Goal: Transaction & Acquisition: Purchase product/service

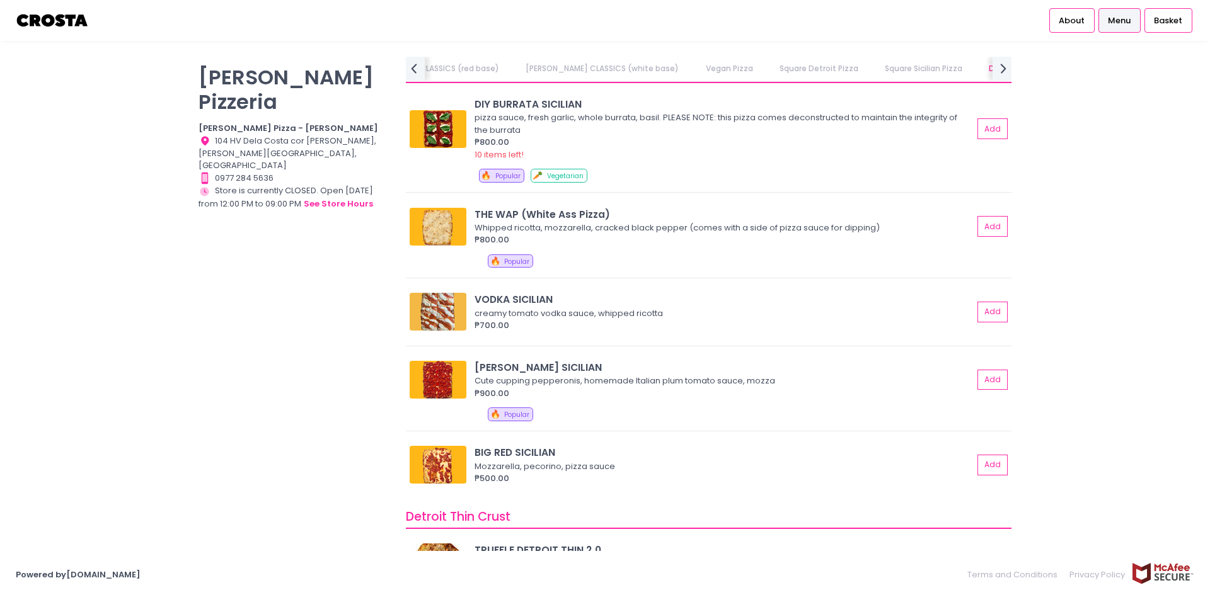
scroll to position [1764, 0]
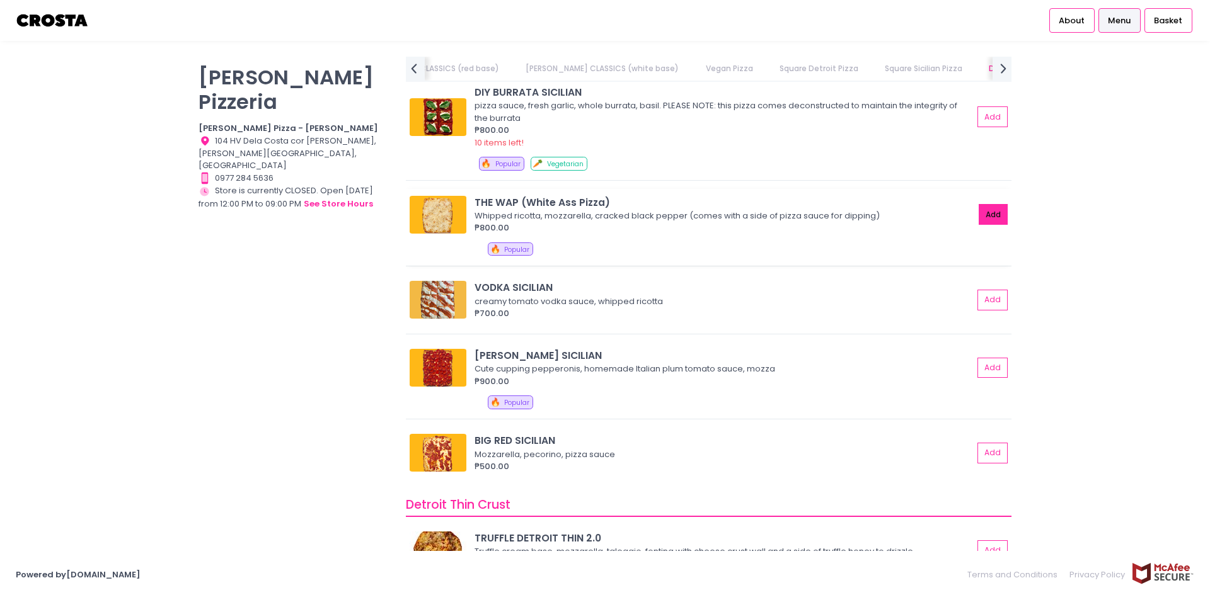
click at [986, 215] on button "Add" at bounding box center [992, 214] width 29 height 21
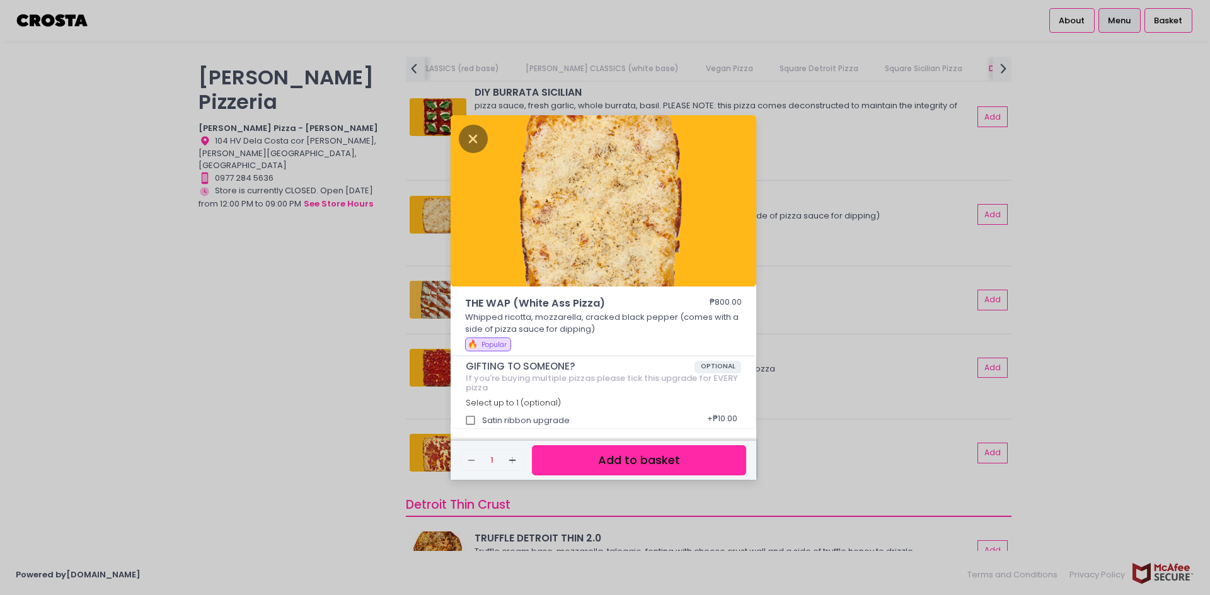
click at [624, 461] on button "Add to basket" at bounding box center [639, 460] width 214 height 31
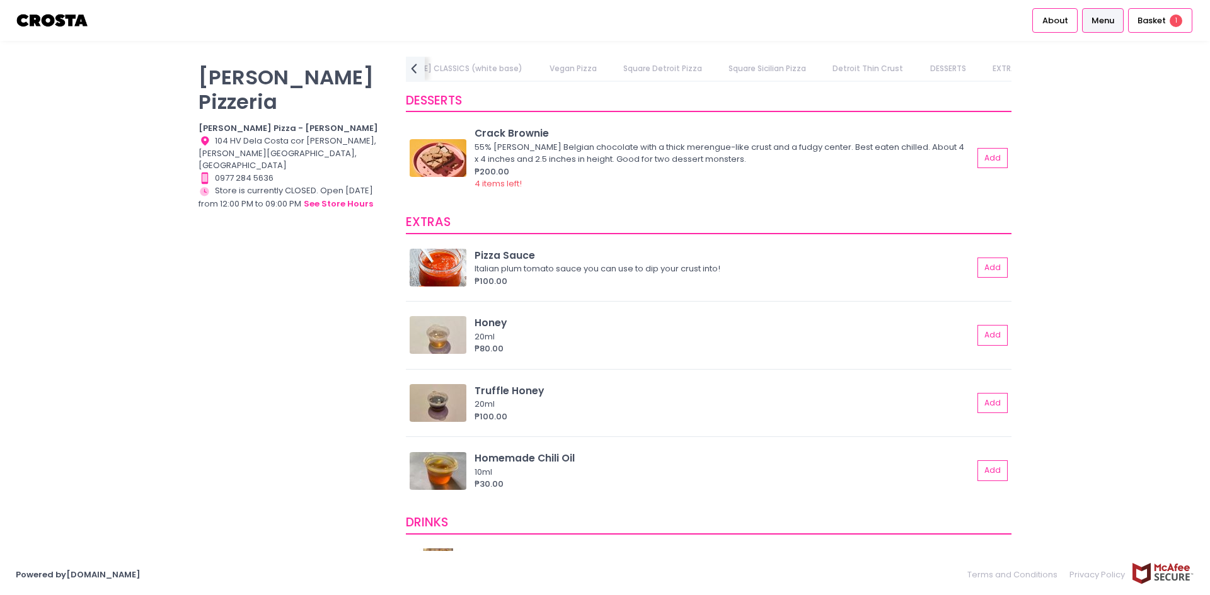
scroll to position [2268, 0]
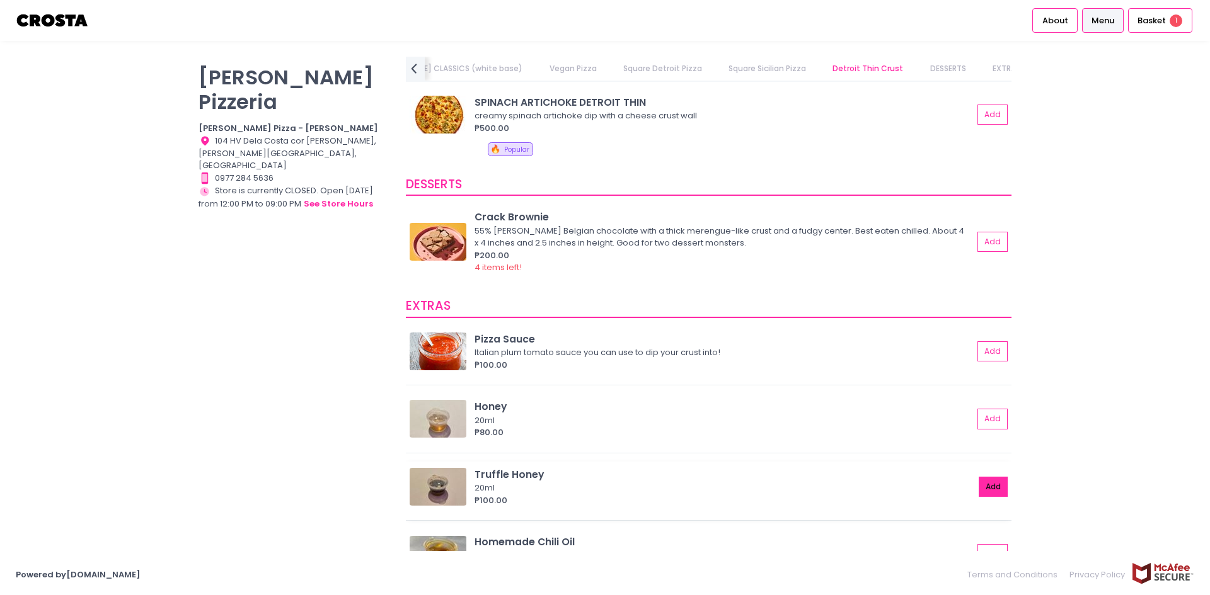
click at [987, 488] on button "Add" at bounding box center [992, 487] width 29 height 21
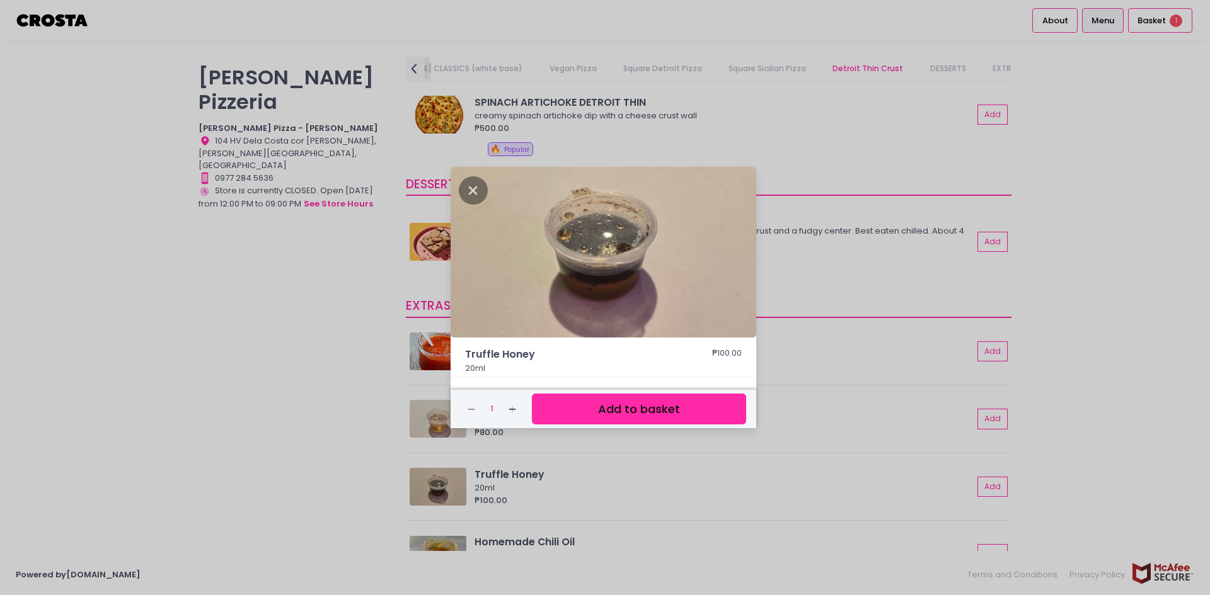
click at [679, 413] on button "Add to basket" at bounding box center [639, 409] width 214 height 31
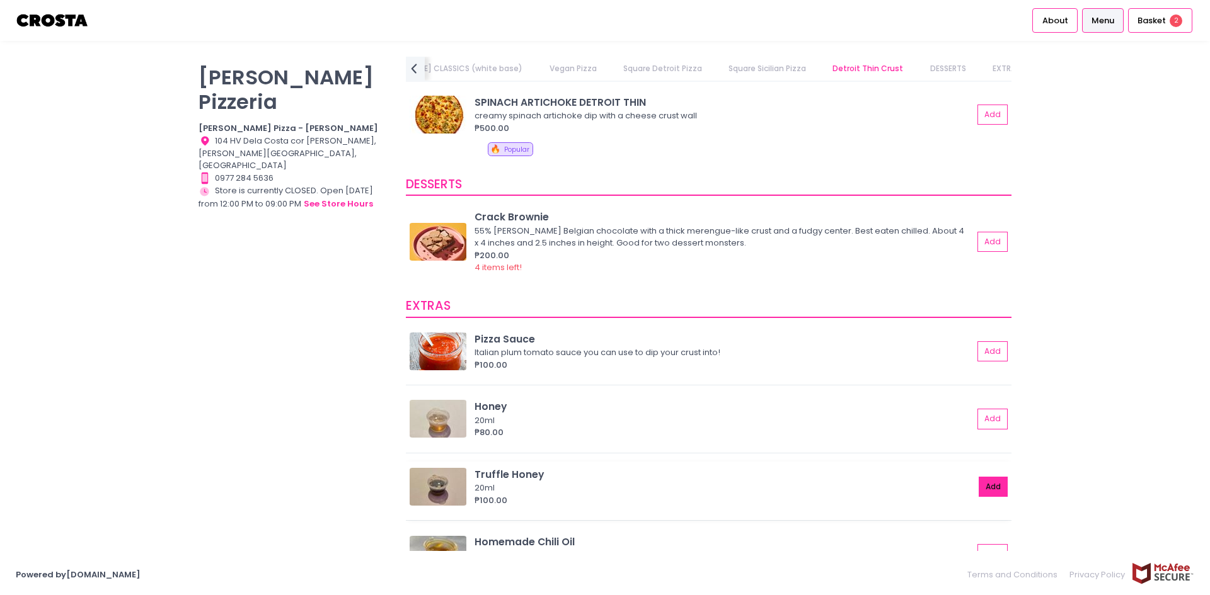
click at [978, 490] on button "Add" at bounding box center [992, 487] width 29 height 21
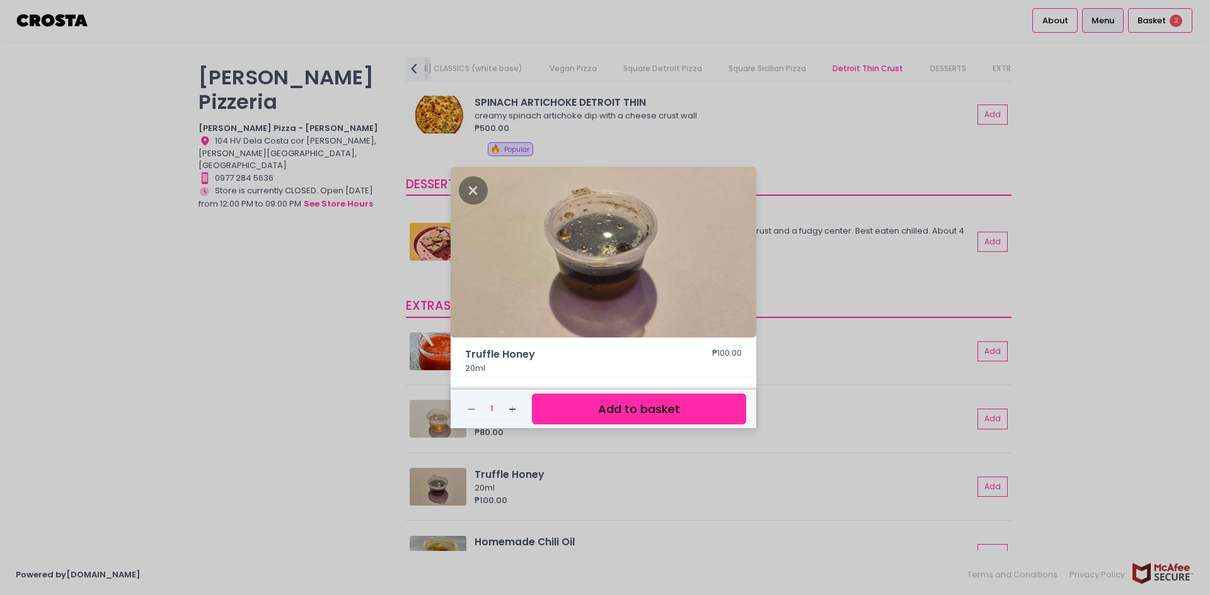
click at [589, 405] on button "Add to basket" at bounding box center [639, 409] width 214 height 31
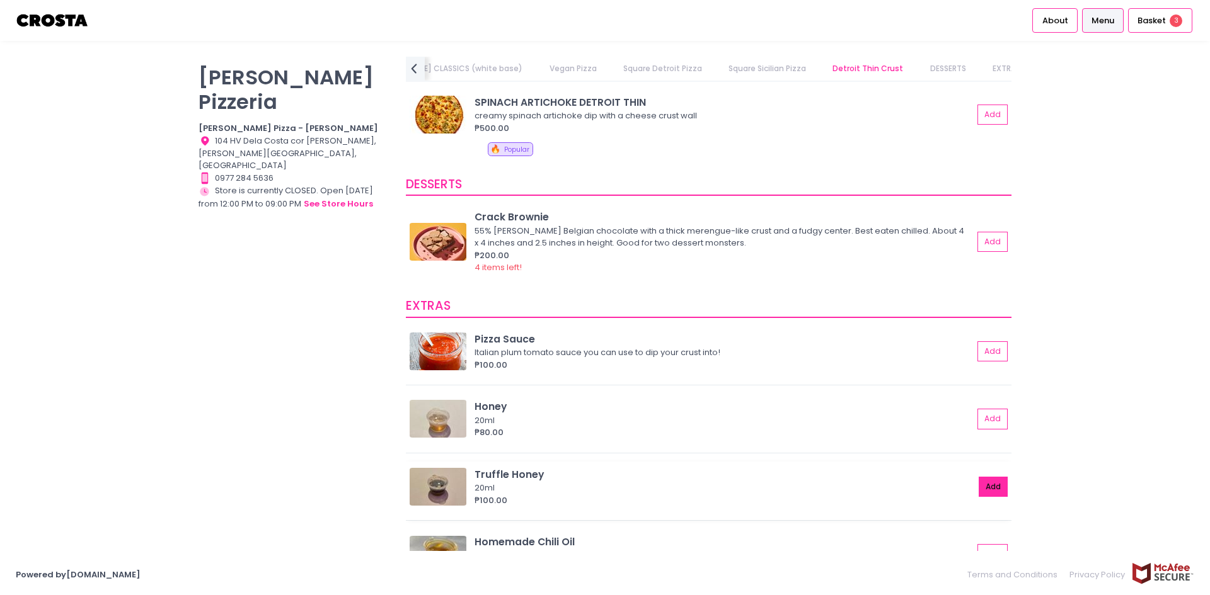
click at [990, 485] on button "Add" at bounding box center [992, 487] width 29 height 21
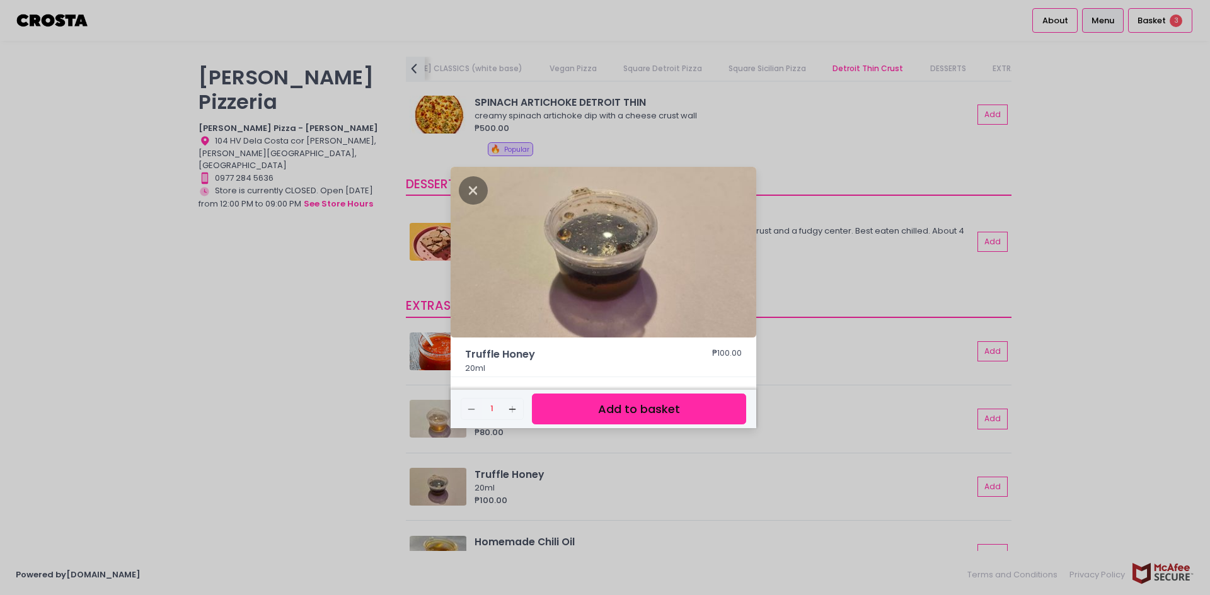
click at [607, 415] on button "Add to basket" at bounding box center [639, 409] width 214 height 31
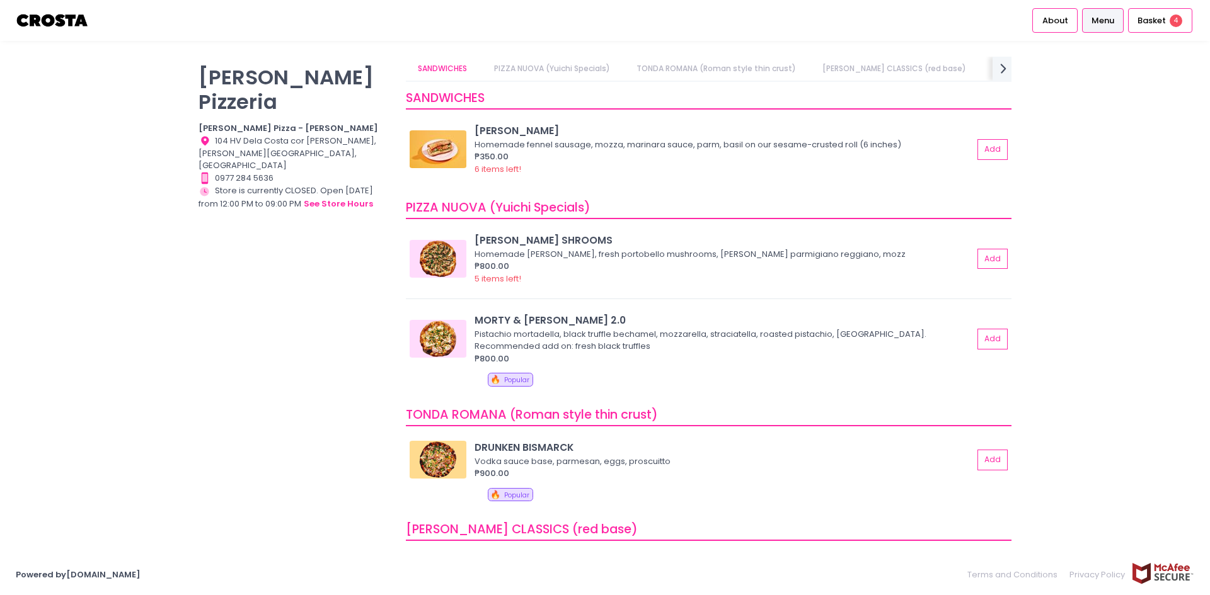
scroll to position [0, 0]
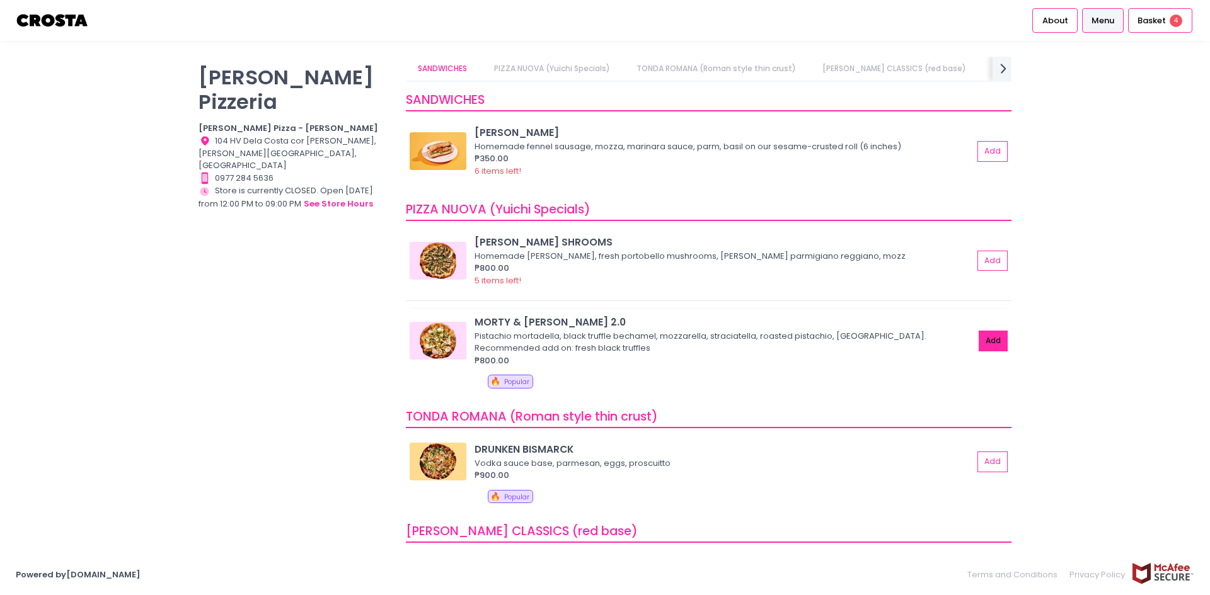
click at [980, 343] on button "Add" at bounding box center [992, 341] width 29 height 21
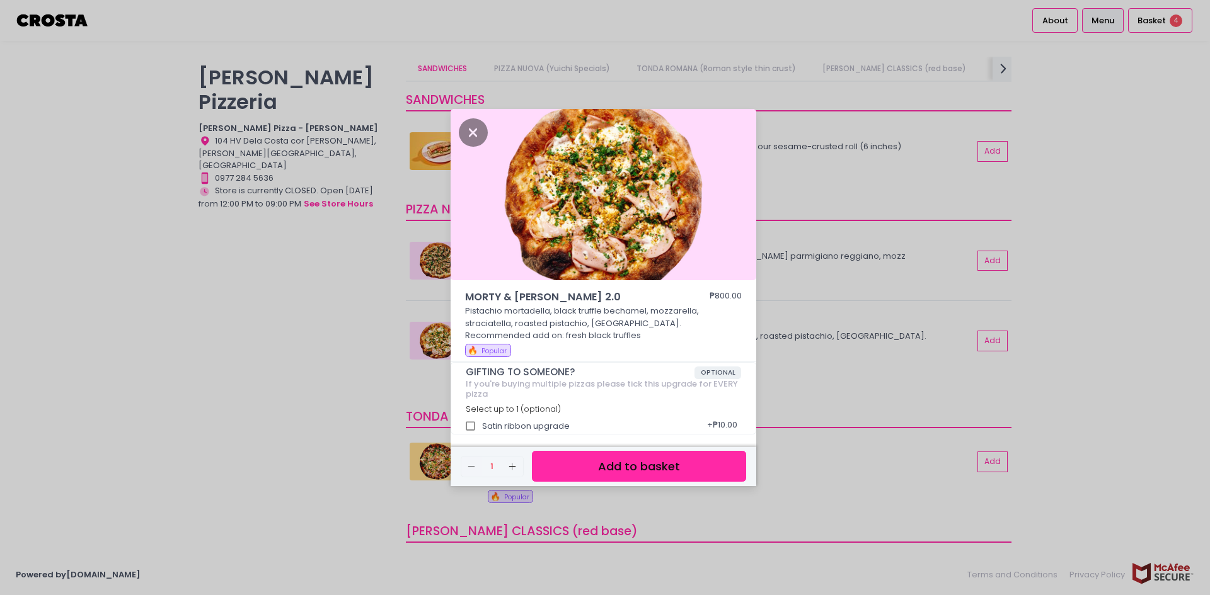
click at [643, 467] on button "Add to basket" at bounding box center [639, 466] width 214 height 31
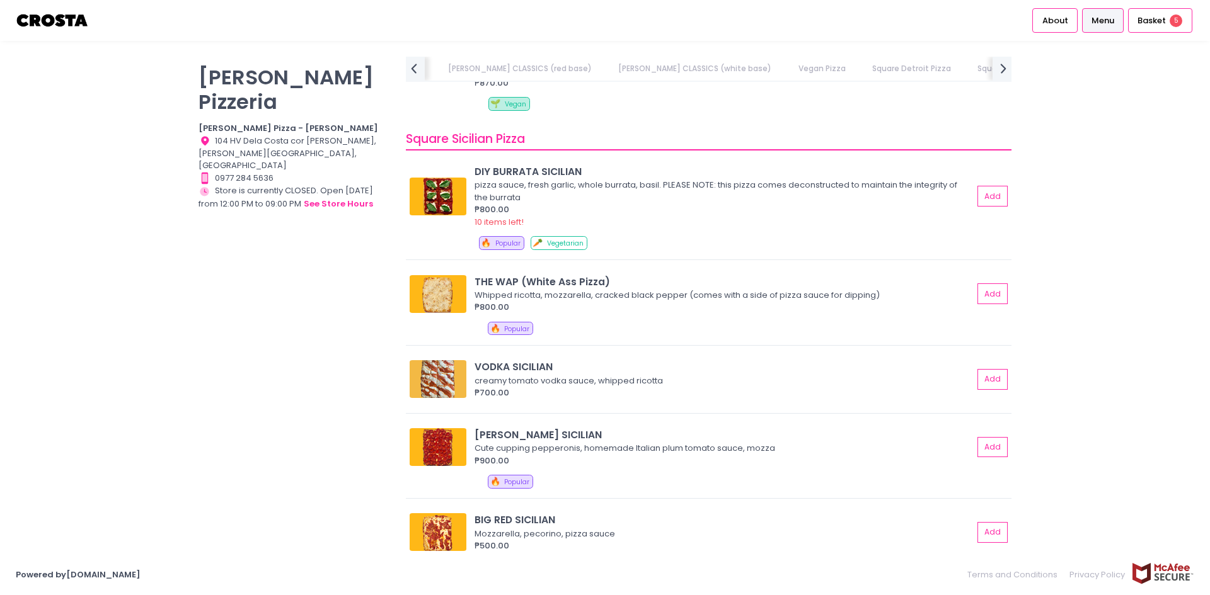
scroll to position [0, 483]
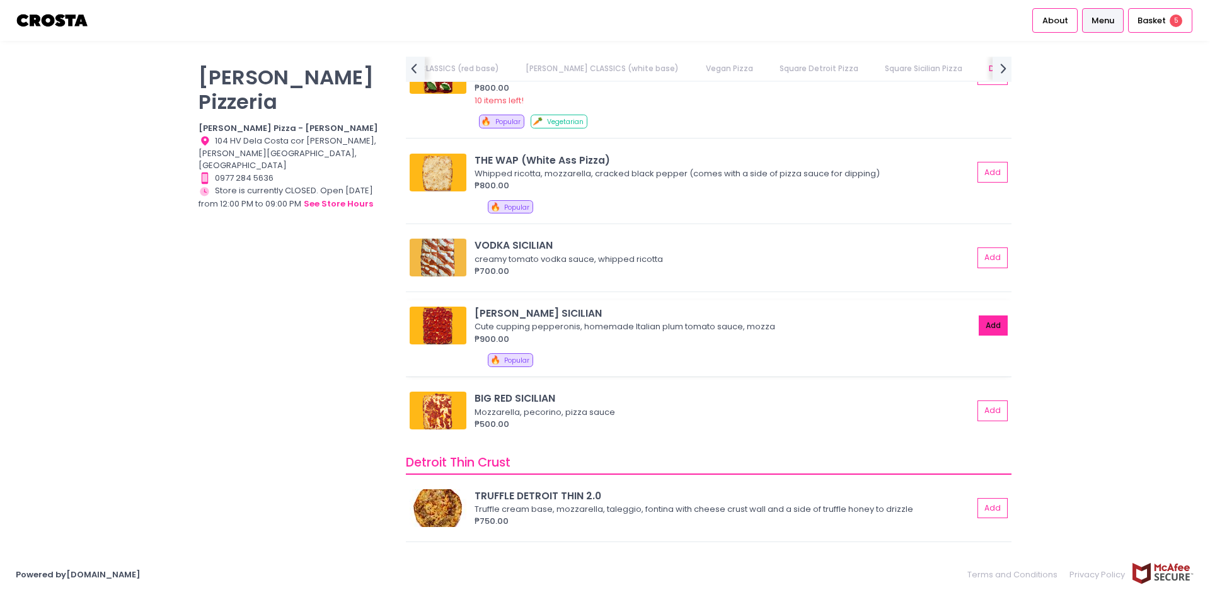
click at [978, 326] on button "Add" at bounding box center [992, 326] width 29 height 21
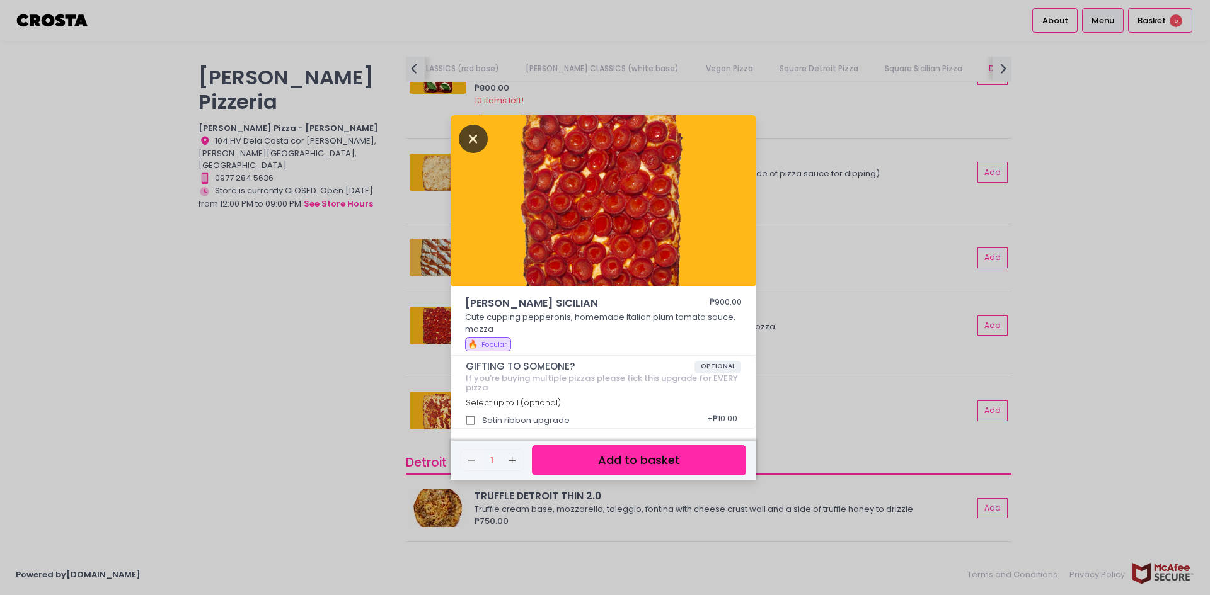
click at [467, 131] on icon "Close" at bounding box center [473, 139] width 29 height 28
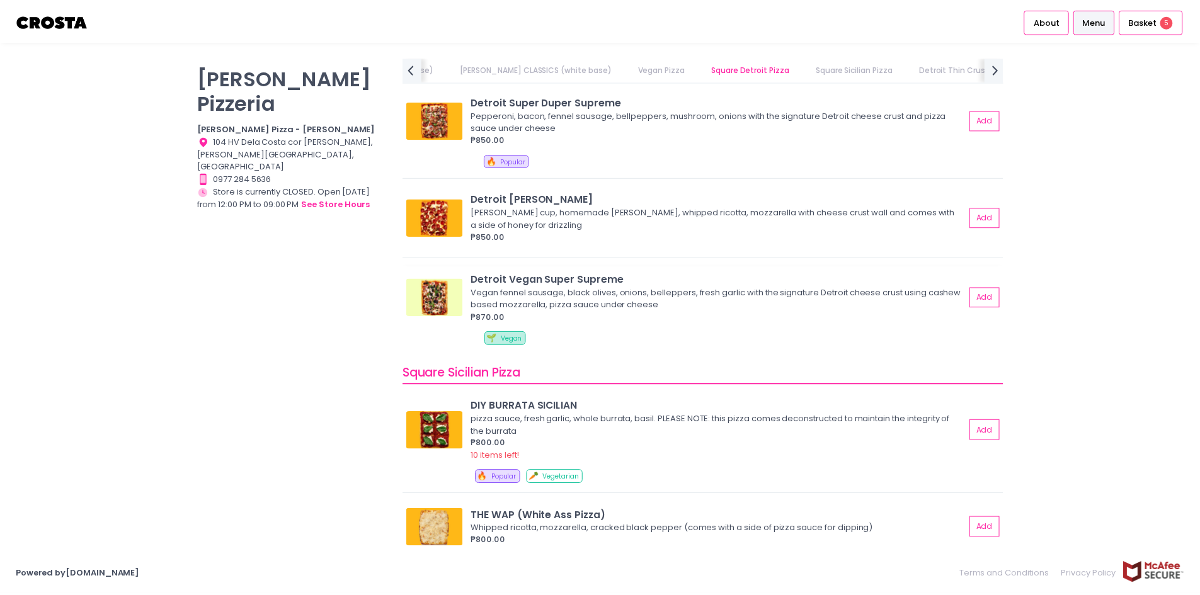
scroll to position [1446, 0]
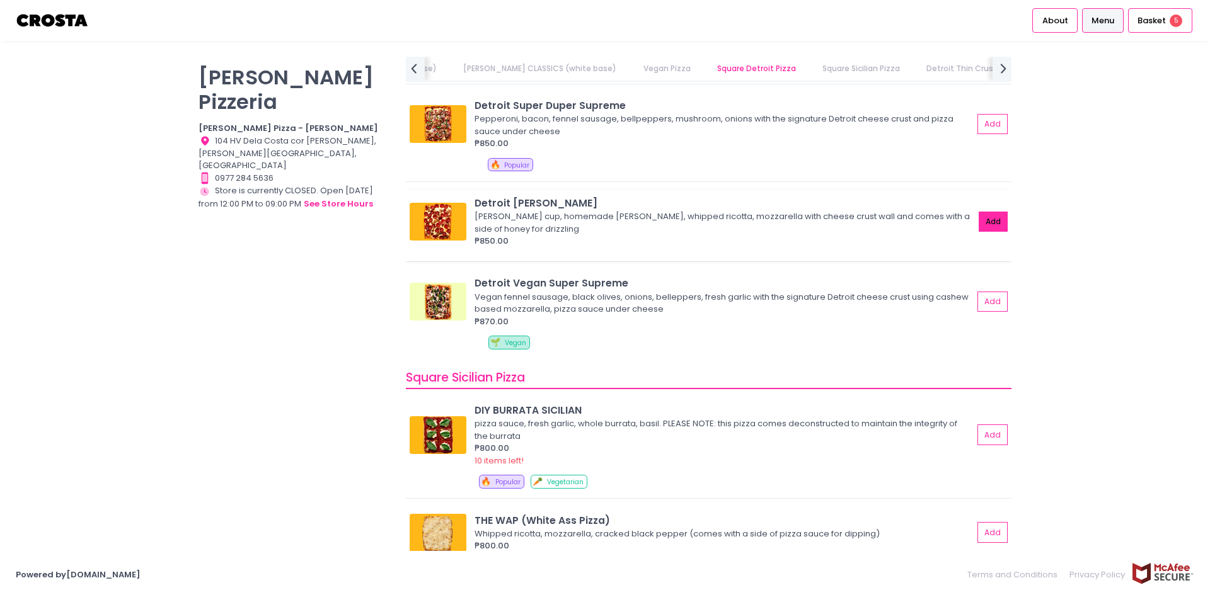
click at [978, 222] on button "Add" at bounding box center [992, 222] width 29 height 21
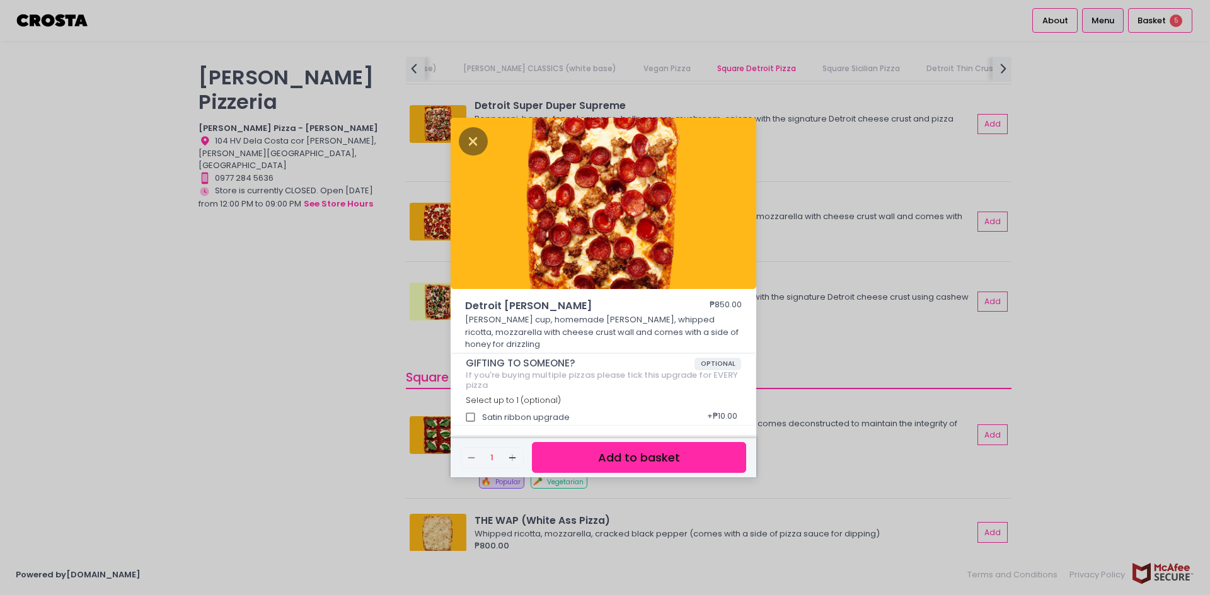
click at [681, 454] on button "Add to basket" at bounding box center [639, 457] width 214 height 31
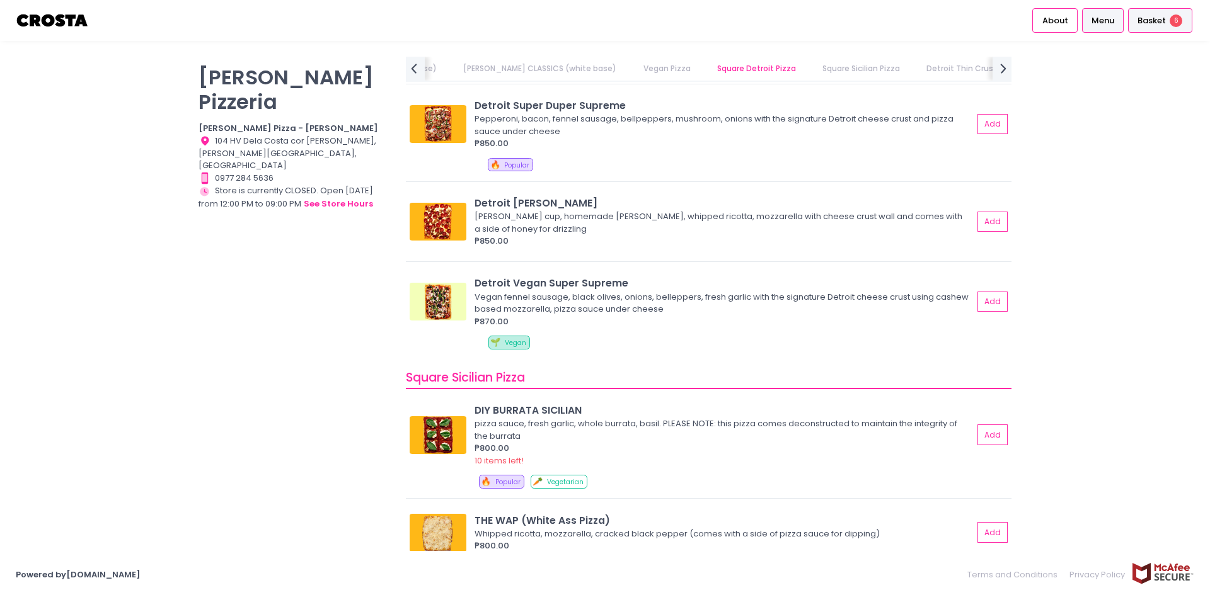
click at [1149, 18] on span "Basket" at bounding box center [1151, 20] width 28 height 13
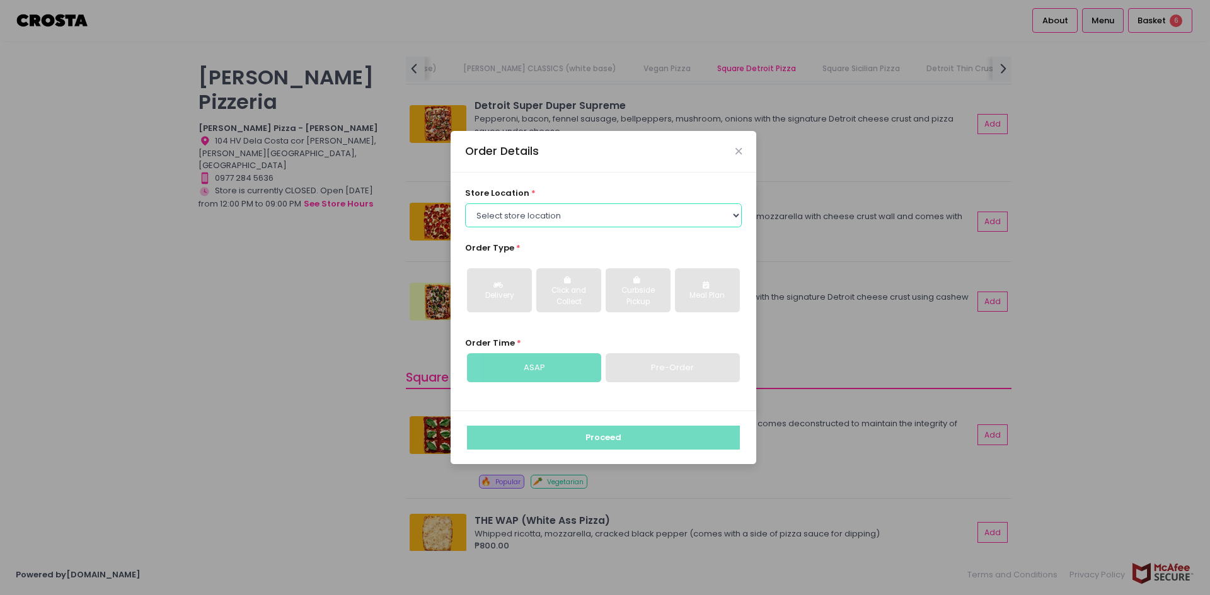
click at [659, 214] on select "Select store location Crosta Pizza - Salcedo Crosta Pizza - San Juan" at bounding box center [603, 216] width 277 height 24
select select "5fabb2e53664a8677beaeb89"
click at [465, 204] on select "Select store location Crosta Pizza - Salcedo Crosta Pizza - San Juan" at bounding box center [603, 216] width 277 height 24
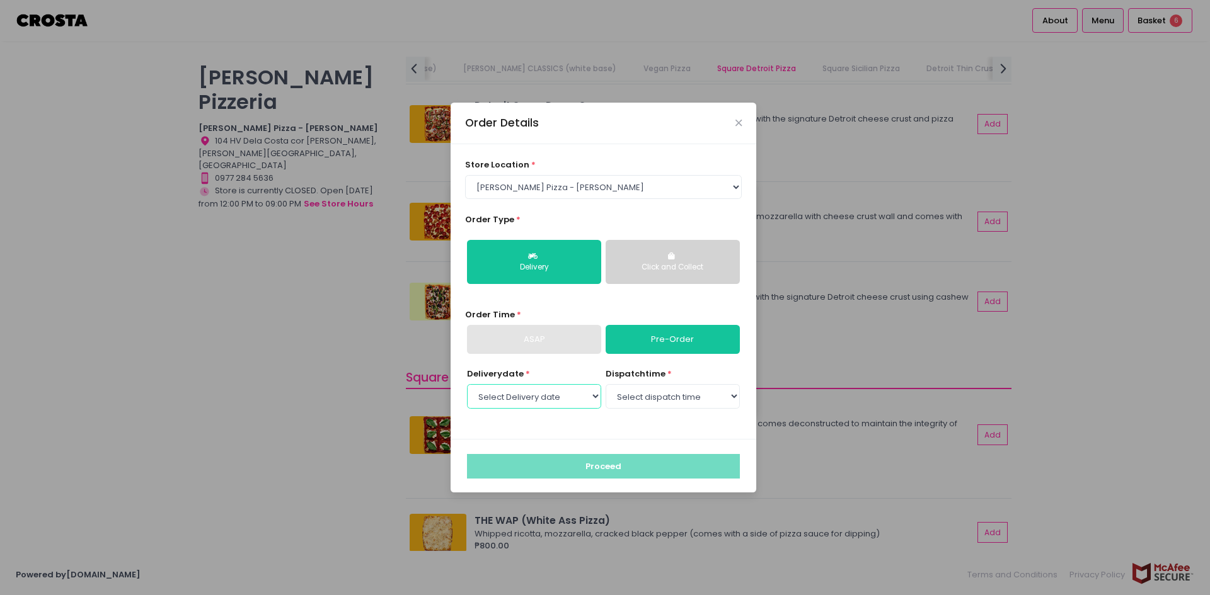
drag, startPoint x: 567, startPoint y: 395, endPoint x: 567, endPoint y: 406, distance: 10.7
click at [567, 395] on select "Select Delivery date Wednesday, Sep 10th Thursday, Sep 11th Friday, Sep 12th Sa…" at bounding box center [534, 396] width 134 height 24
select select "2025-09-10"
click at [467, 384] on select "Select Delivery date Wednesday, Sep 10th Thursday, Sep 11th Friday, Sep 12th Sa…" at bounding box center [534, 396] width 134 height 24
click at [681, 396] on select "Select dispatch time 12:00 PM - 12:30 PM 12:30 PM - 01:00 PM 01:00 PM - 01:30 P…" at bounding box center [672, 396] width 134 height 24
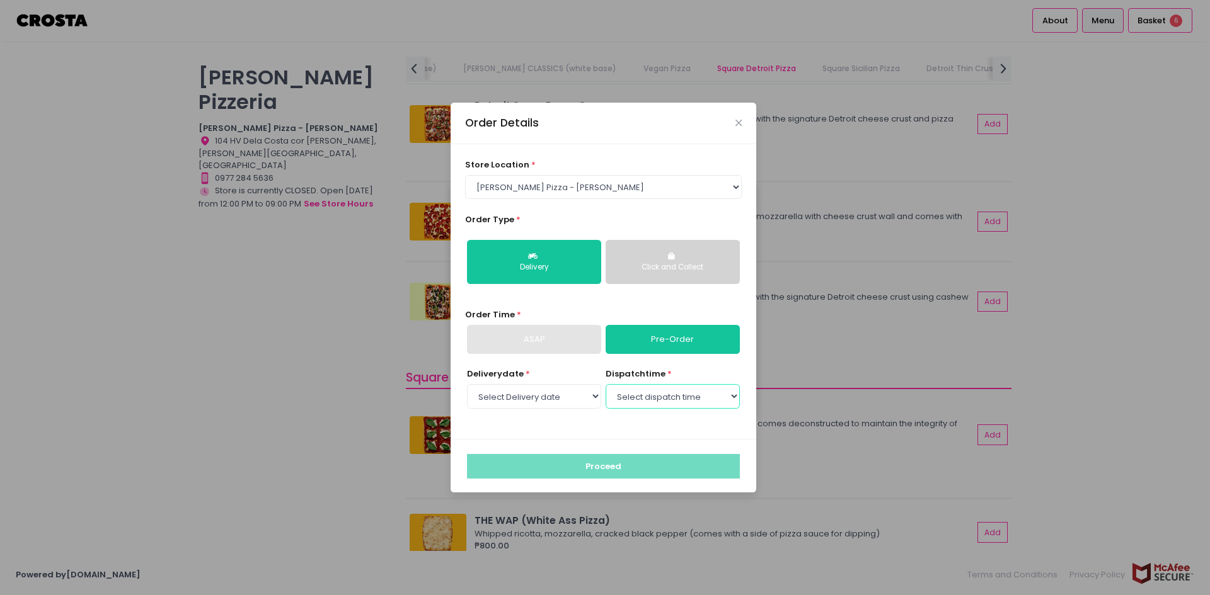
select select "12:00"
click at [605, 384] on select "Select dispatch time 12:00 PM - 12:30 PM 12:30 PM - 01:00 PM 01:00 PM - 01:30 P…" at bounding box center [672, 396] width 134 height 24
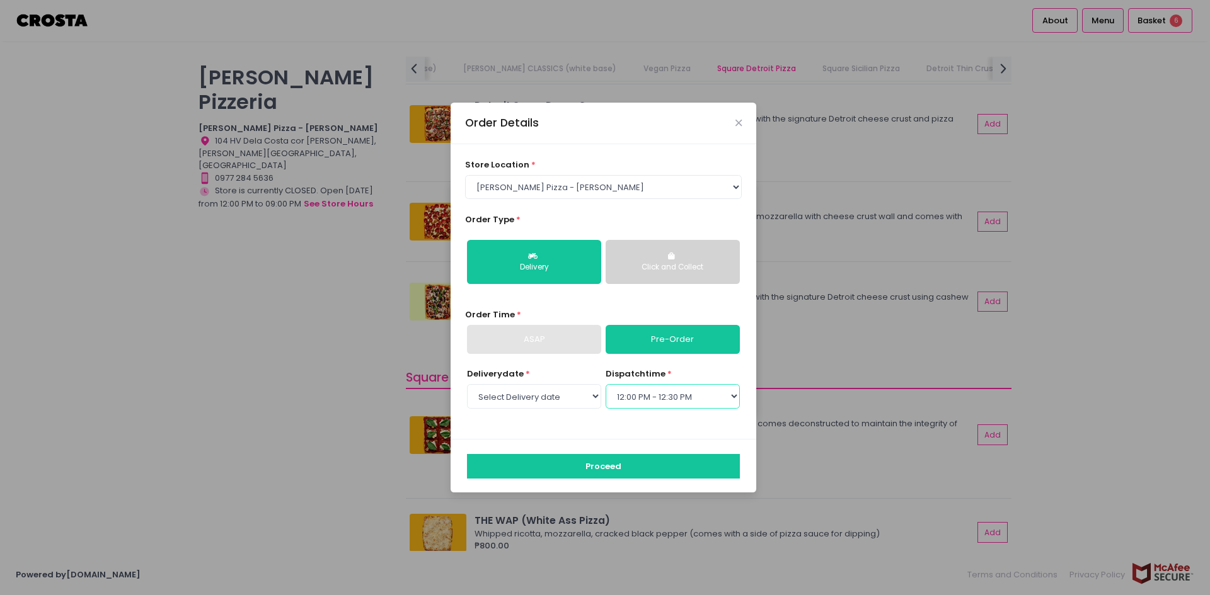
click at [711, 401] on select "Select dispatch time 12:00 PM - 12:30 PM 12:30 PM - 01:00 PM 01:00 PM - 01:30 P…" at bounding box center [672, 396] width 134 height 24
click at [605, 384] on select "Select dispatch time 12:00 PM - 12:30 PM 12:30 PM - 01:00 PM 01:00 PM - 01:30 P…" at bounding box center [672, 396] width 134 height 24
click at [570, 461] on button "Proceed" at bounding box center [603, 466] width 273 height 24
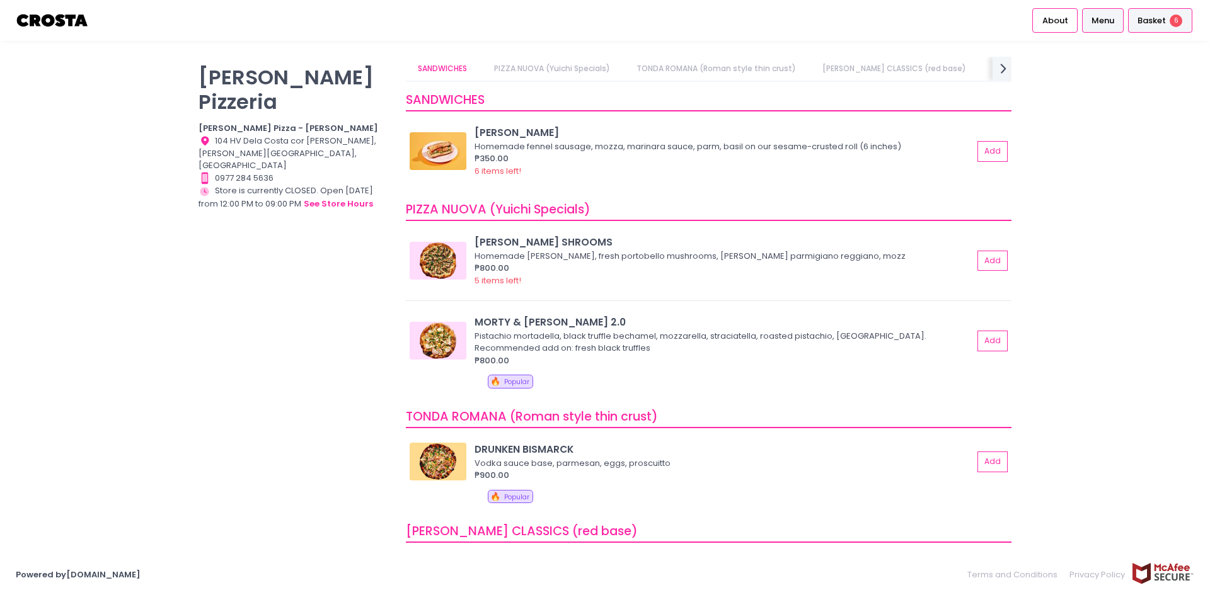
click at [1168, 18] on div "Basket 6" at bounding box center [1160, 20] width 64 height 25
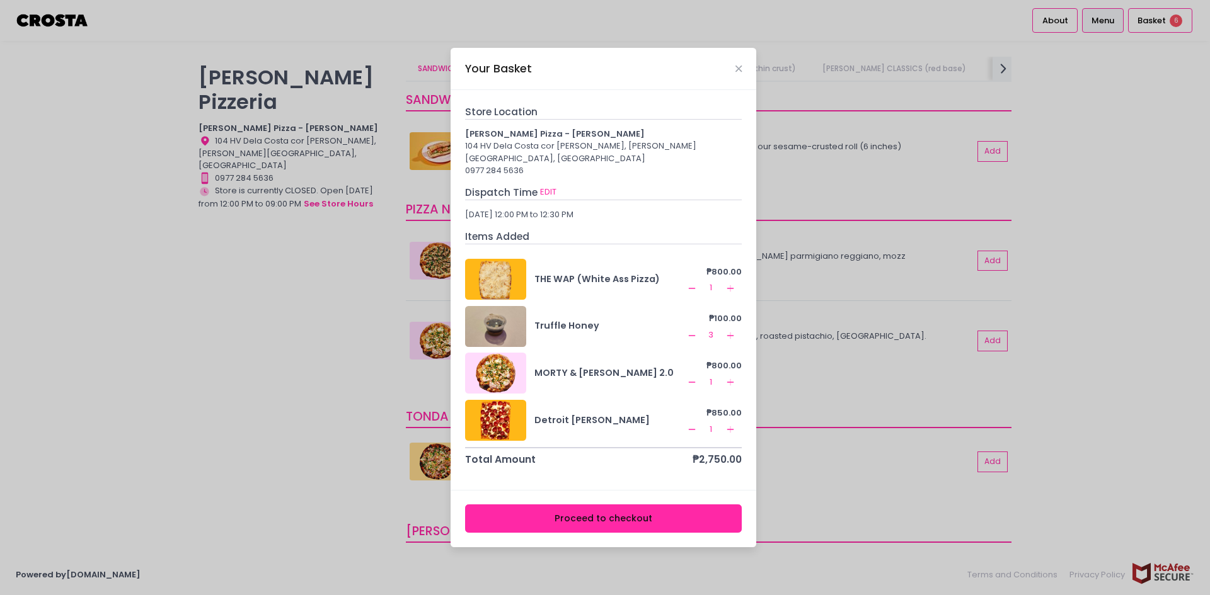
click at [599, 511] on button "Proceed to checkout" at bounding box center [603, 519] width 277 height 28
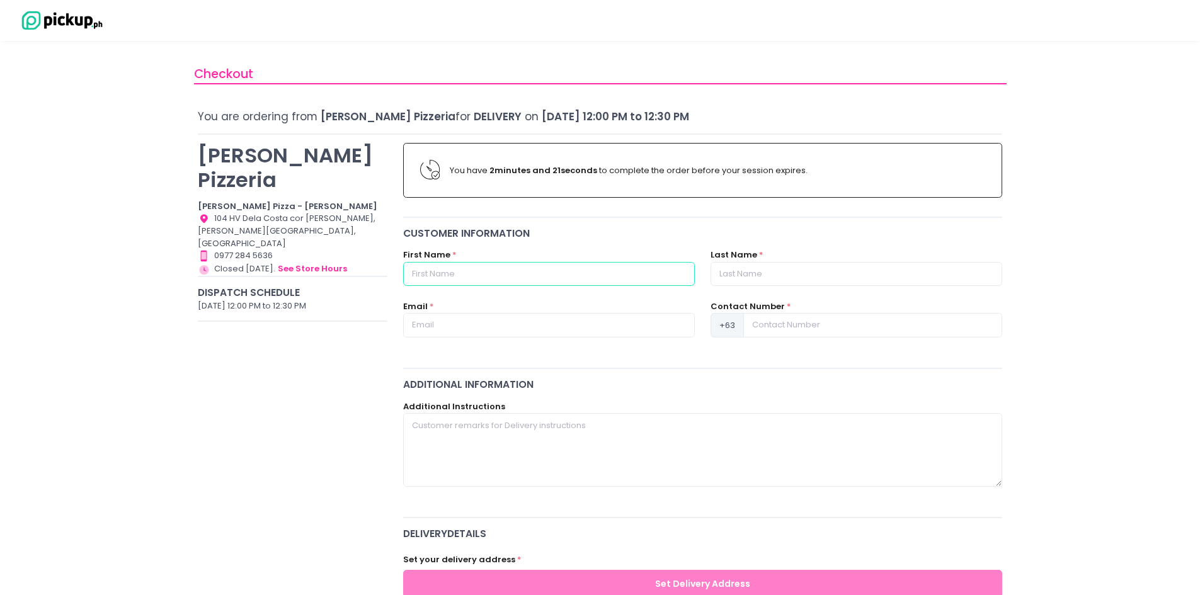
drag, startPoint x: 534, startPoint y: 268, endPoint x: 533, endPoint y: 286, distance: 17.7
click at [534, 268] on input "text" at bounding box center [549, 274] width 292 height 24
type input "Beatrix"
type input "Panoy"
type input "beapanoy@gmail.com"
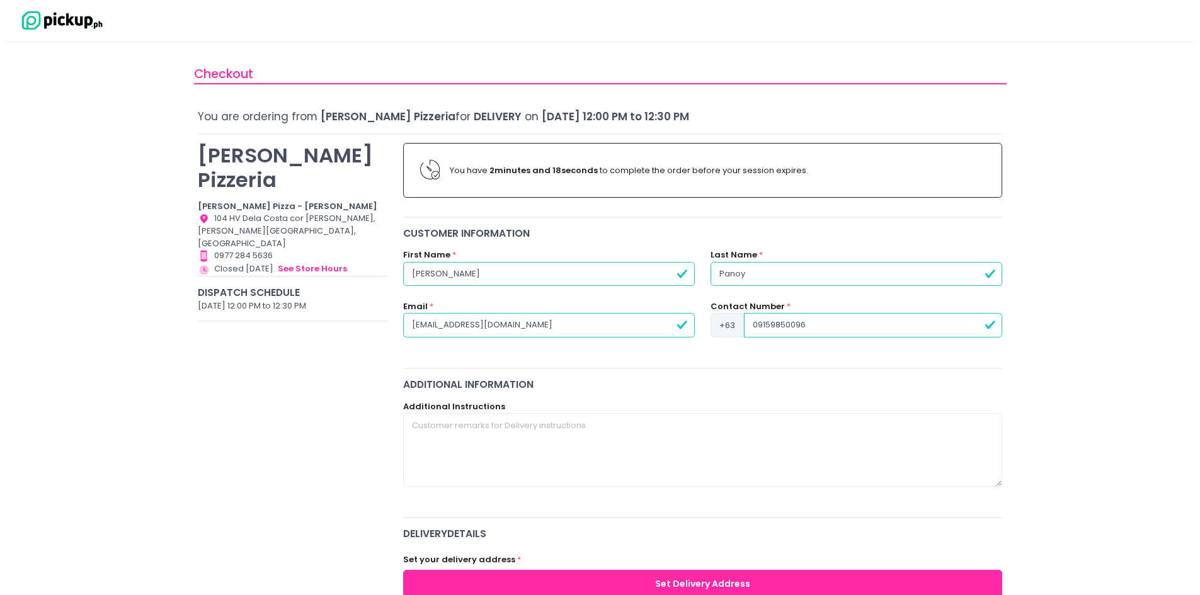
drag, startPoint x: 759, startPoint y: 328, endPoint x: 762, endPoint y: 339, distance: 11.8
click at [757, 328] on input "09159850096" at bounding box center [873, 325] width 258 height 24
type input "9159850096"
click at [466, 434] on textarea at bounding box center [703, 449] width 600 height 73
type textarea "K"
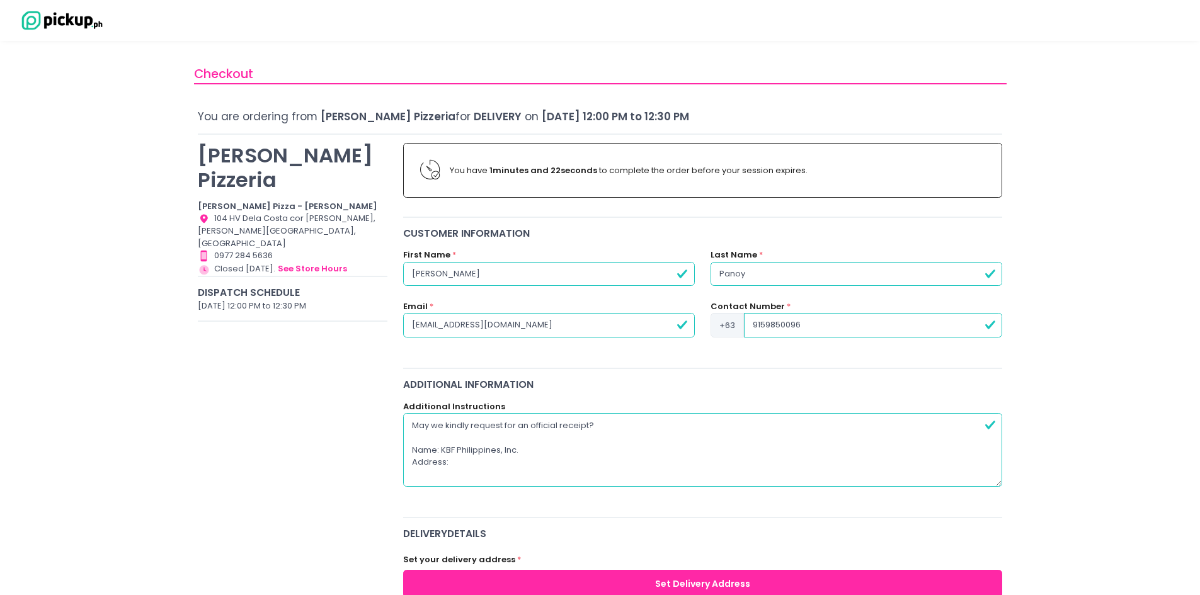
click at [494, 463] on textarea "May we kindly request for an official receipt? Name: KBF Philippines, Inc. Addr…" at bounding box center [703, 449] width 600 height 73
drag, startPoint x: 536, startPoint y: 427, endPoint x: 379, endPoint y: 413, distance: 157.5
click at [480, 428] on textarea "Official receipt? Name: KBF Philippines, Inc. Address: 29th Floor Unit AB, Mena…" at bounding box center [703, 449] width 600 height 73
click at [486, 473] on textarea "Official receipt please Name: KBF Philippines, Inc. Address: 29th Floor Unit AB…" at bounding box center [703, 449] width 600 height 73
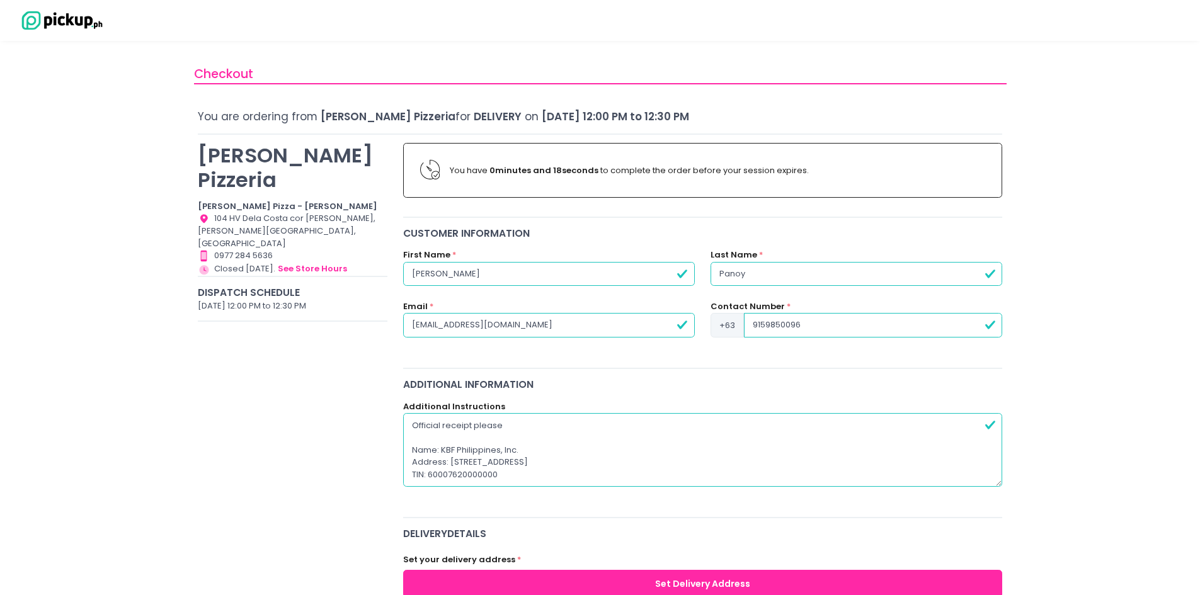
click at [443, 471] on textarea "Official receipt please Name: KBF Philippines, Inc. Address: 29th Floor Unit AB…" at bounding box center [703, 449] width 600 height 73
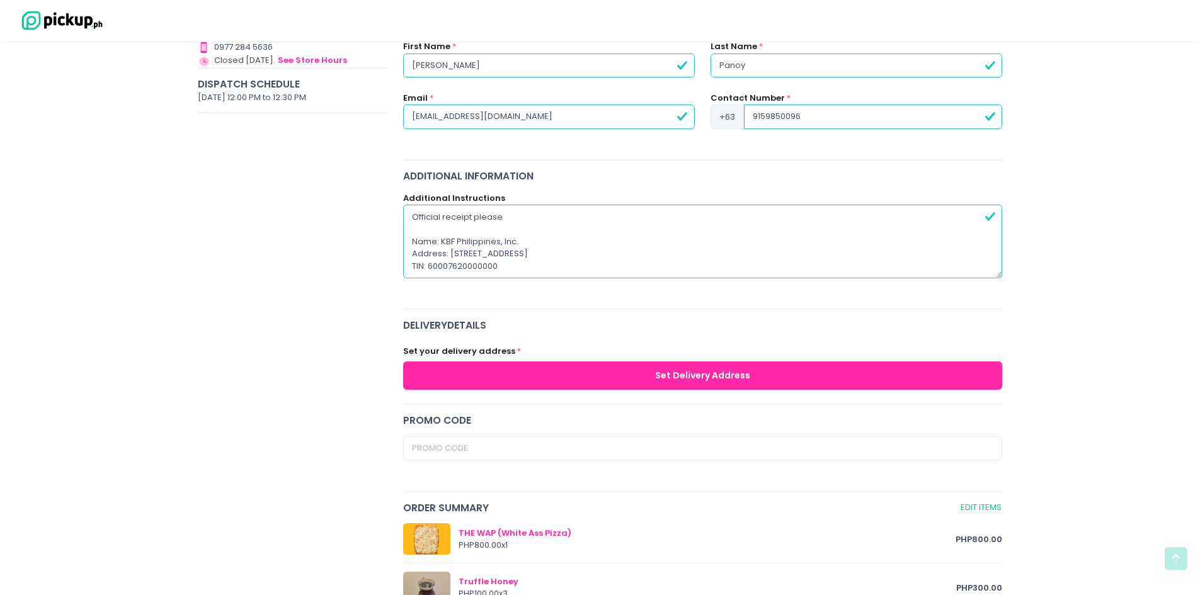
scroll to position [294, 0]
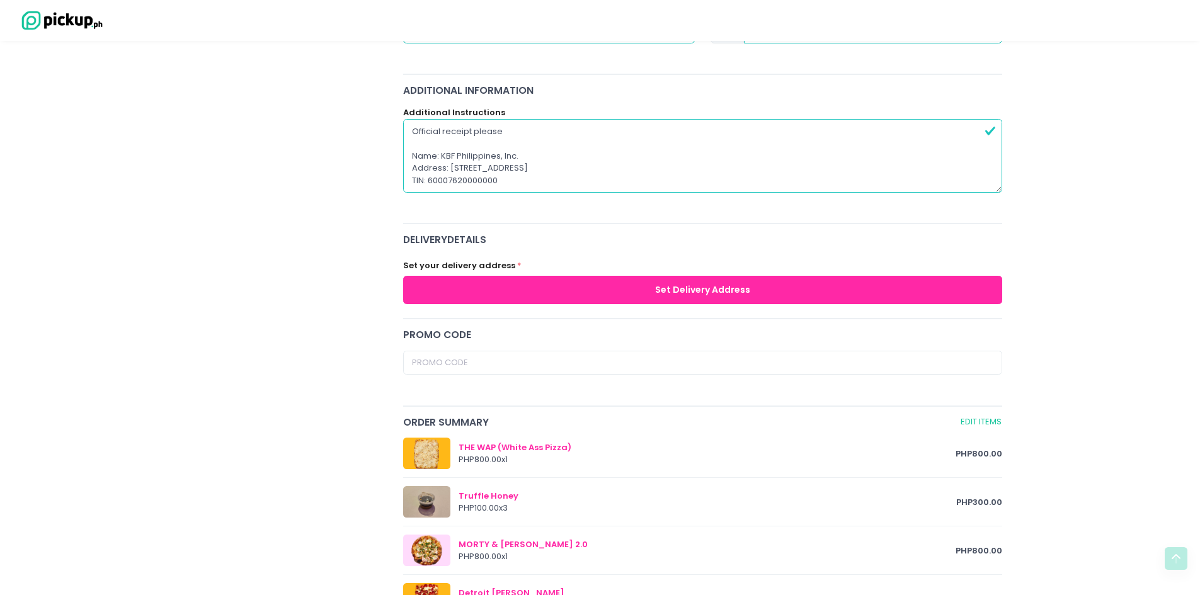
type textarea "Official receipt please Name: KBF Philippines, Inc. Address: 29th Floor Unit AB…"
click at [571, 294] on button "Set Delivery Address" at bounding box center [703, 290] width 600 height 28
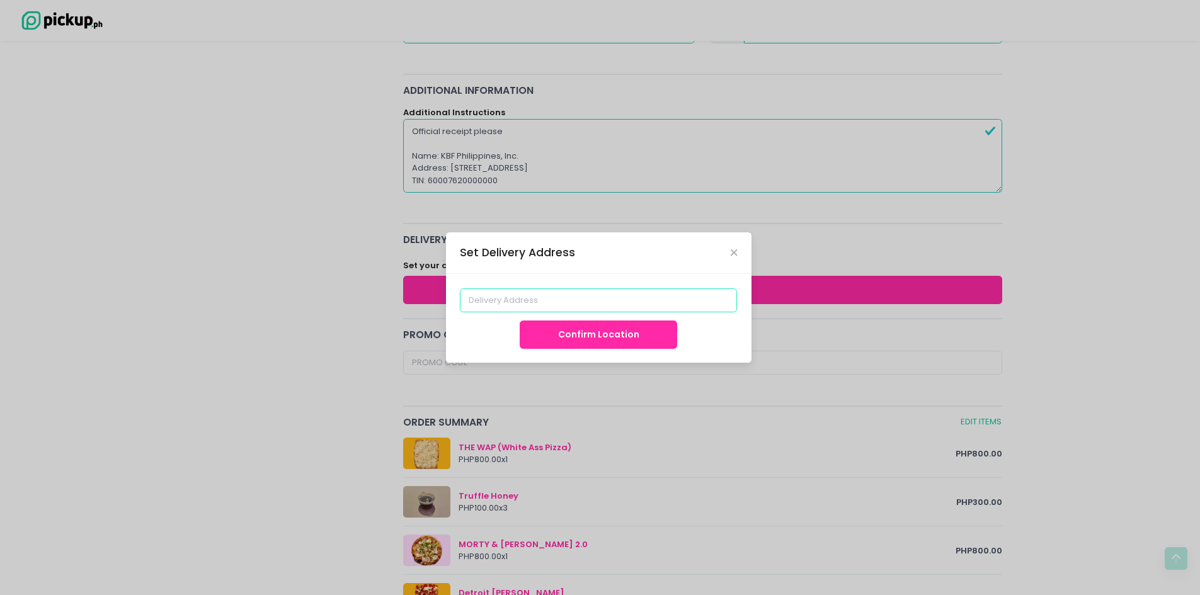
click at [575, 297] on input at bounding box center [598, 301] width 277 height 24
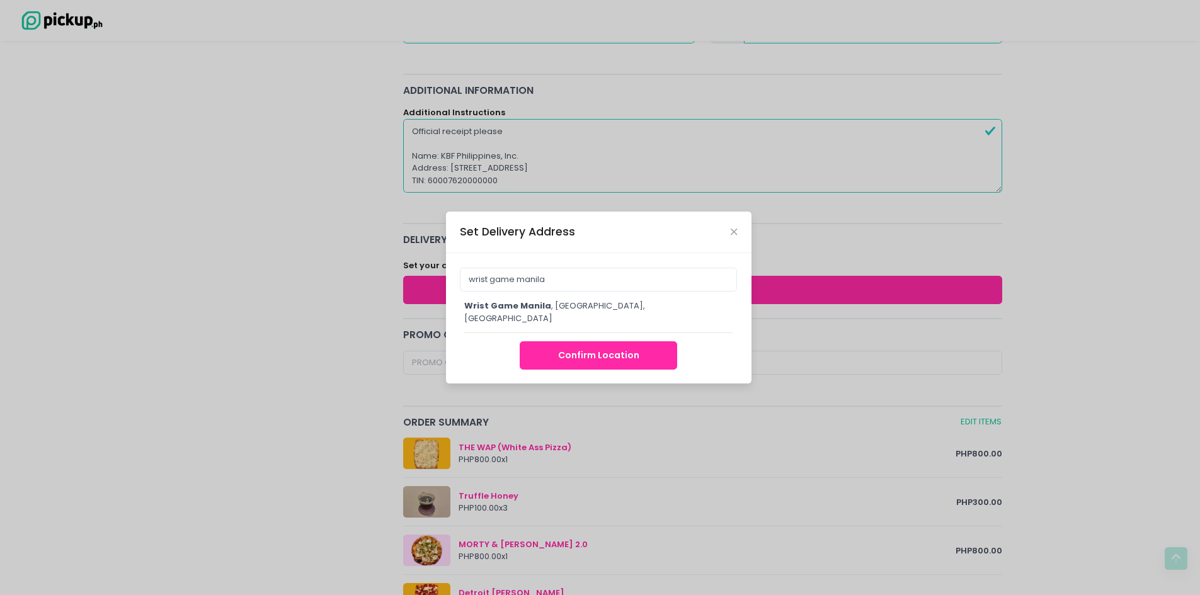
click at [570, 316] on div "wrist game manila , Lane R, Taguig, Metro Manila, Philippines" at bounding box center [598, 312] width 269 height 25
type input "Wrist Game Manila, Lane R, Taguig, Metro Manila, Philippines"
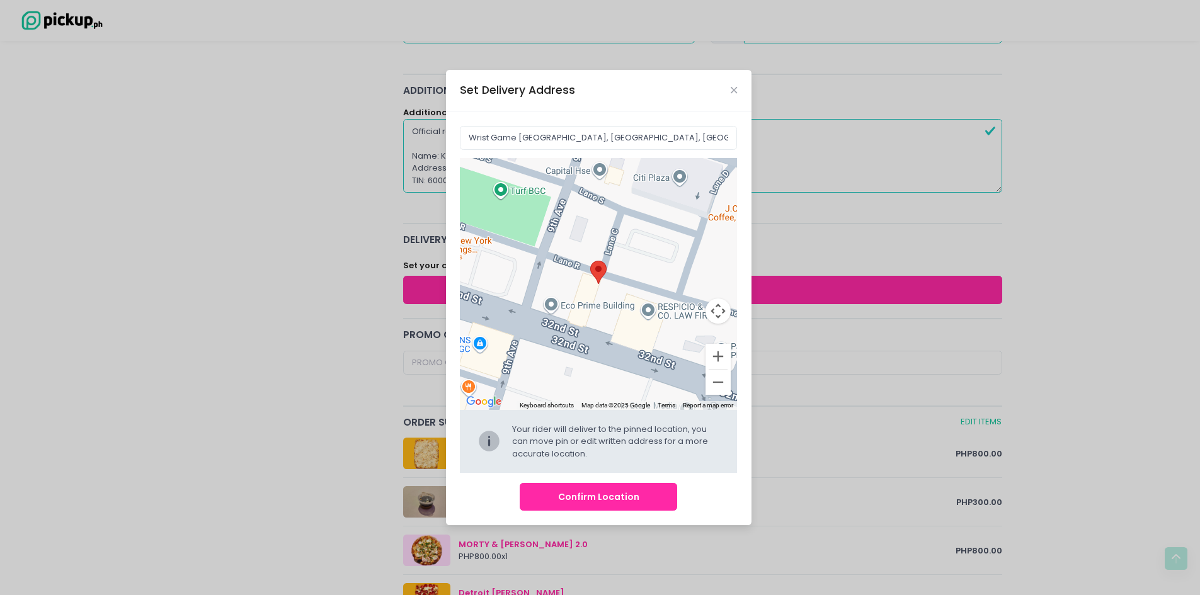
click at [592, 501] on button "Confirm Location" at bounding box center [599, 497] width 158 height 28
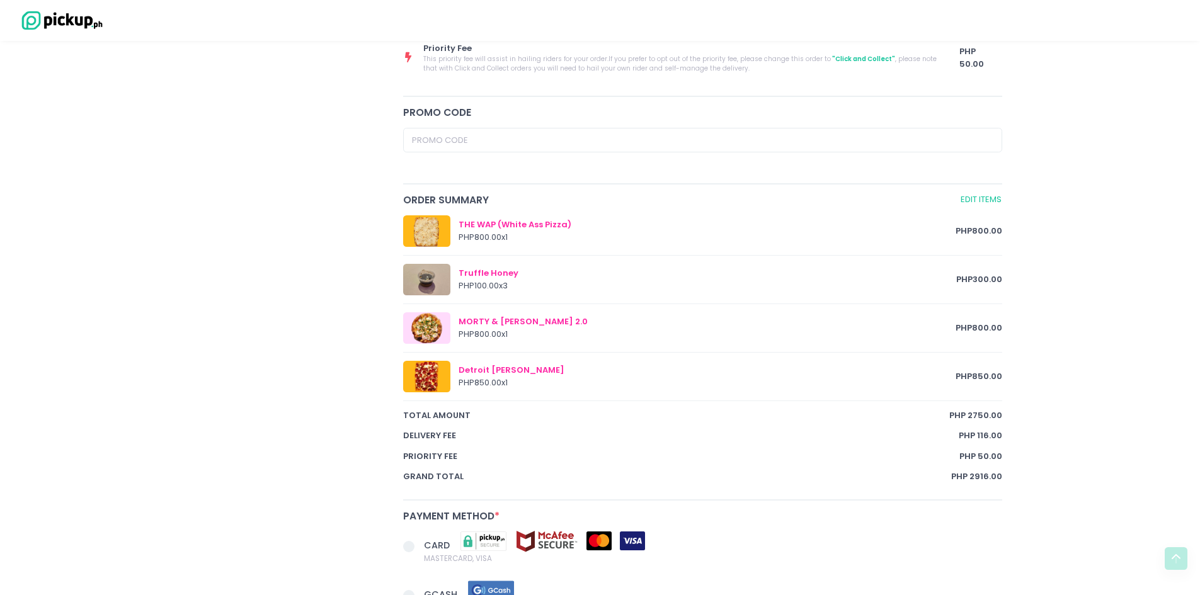
scroll to position [690, 0]
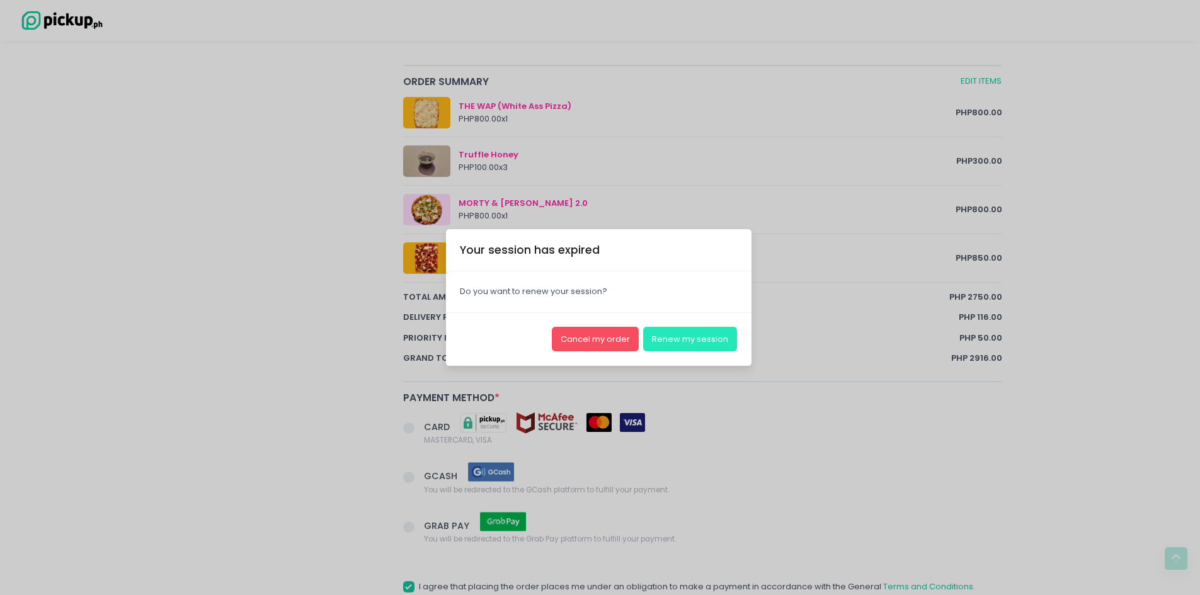
click at [659, 342] on button "Renew my session" at bounding box center [690, 339] width 94 height 24
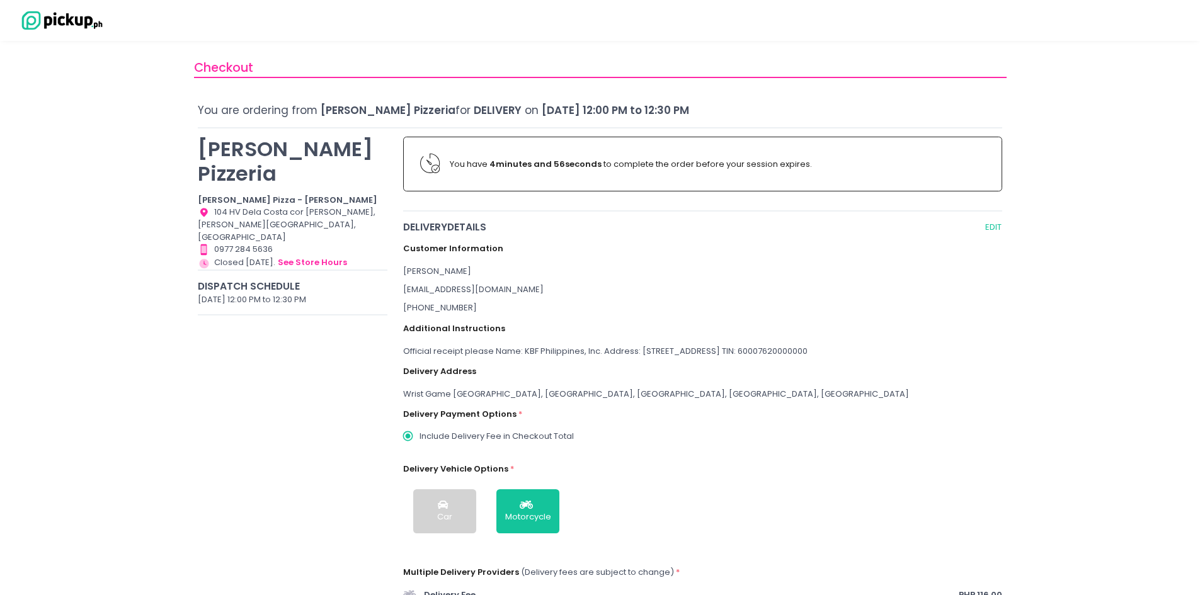
scroll to position [0, 0]
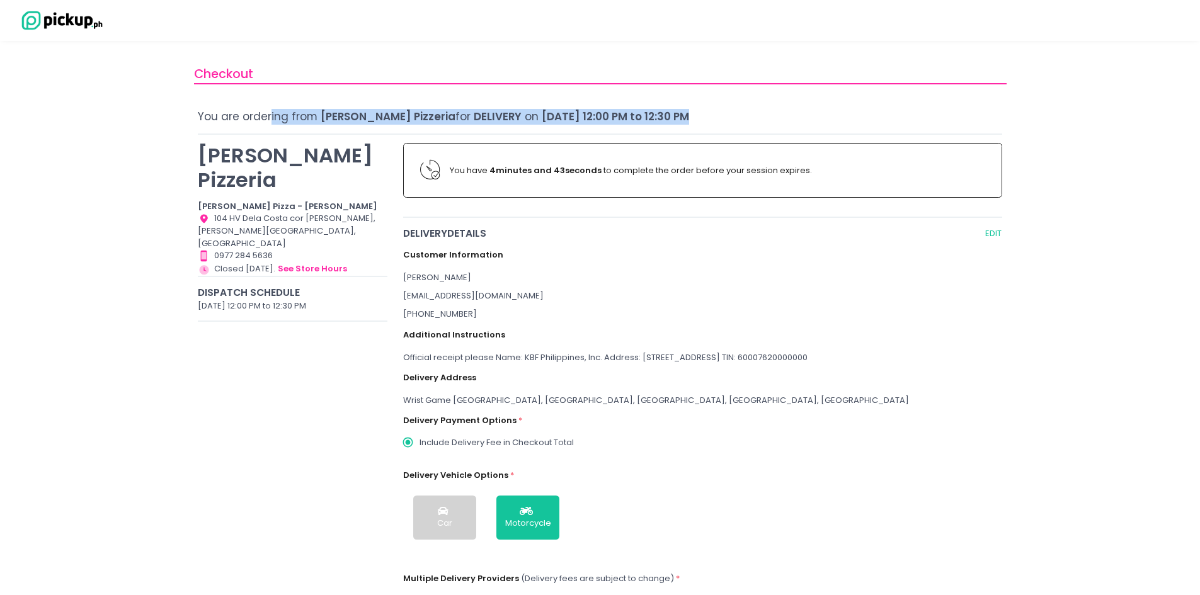
drag, startPoint x: 270, startPoint y: 121, endPoint x: 541, endPoint y: 125, distance: 271.0
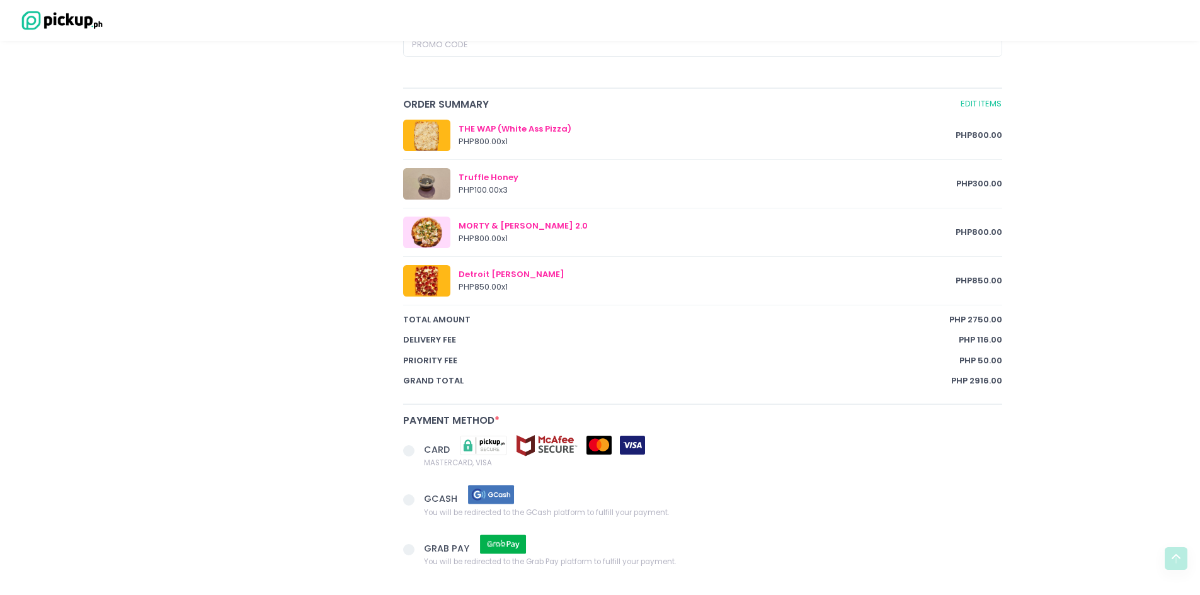
scroll to position [672, 0]
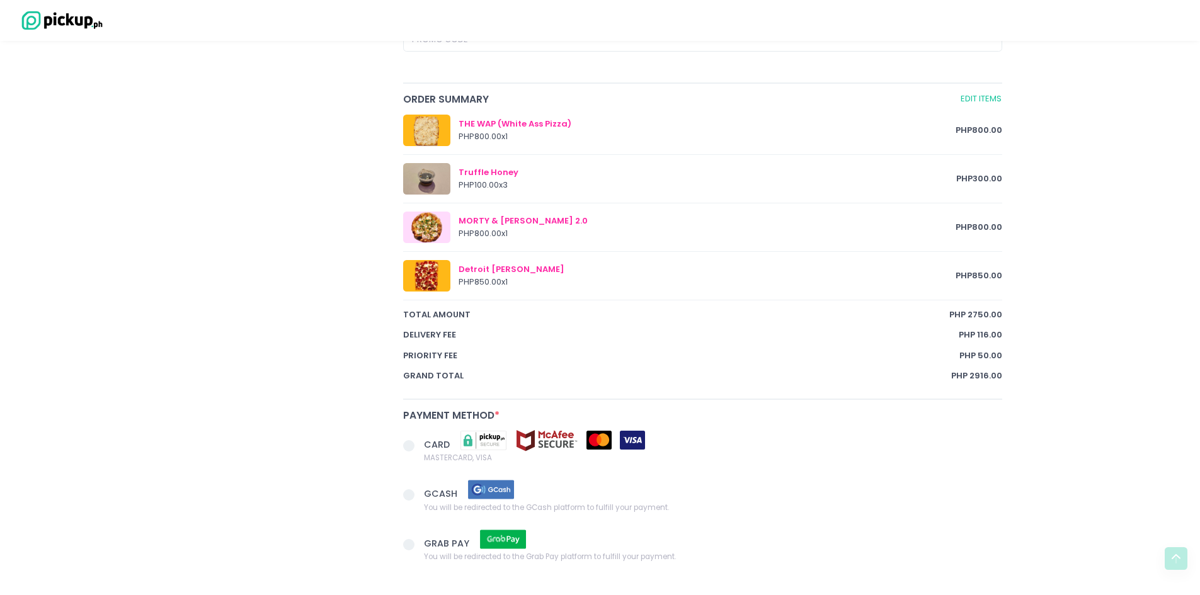
click at [411, 449] on span at bounding box center [408, 445] width 11 height 11
click at [419, 448] on input "CARD MASTERCARD, VISA" at bounding box center [423, 444] width 8 height 8
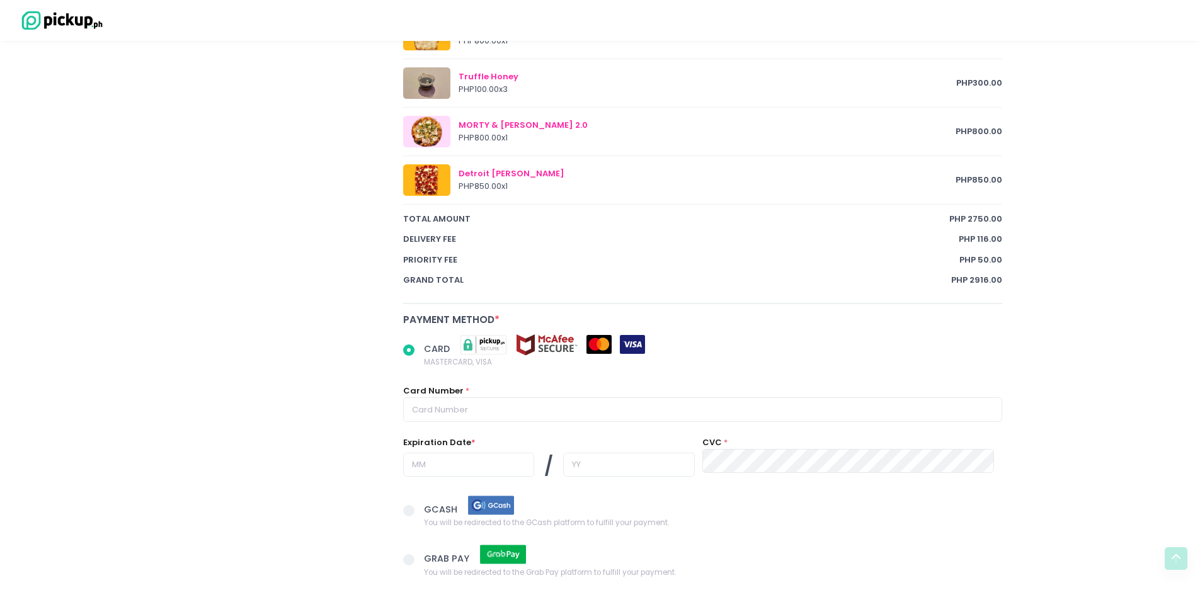
scroll to position [798, 0]
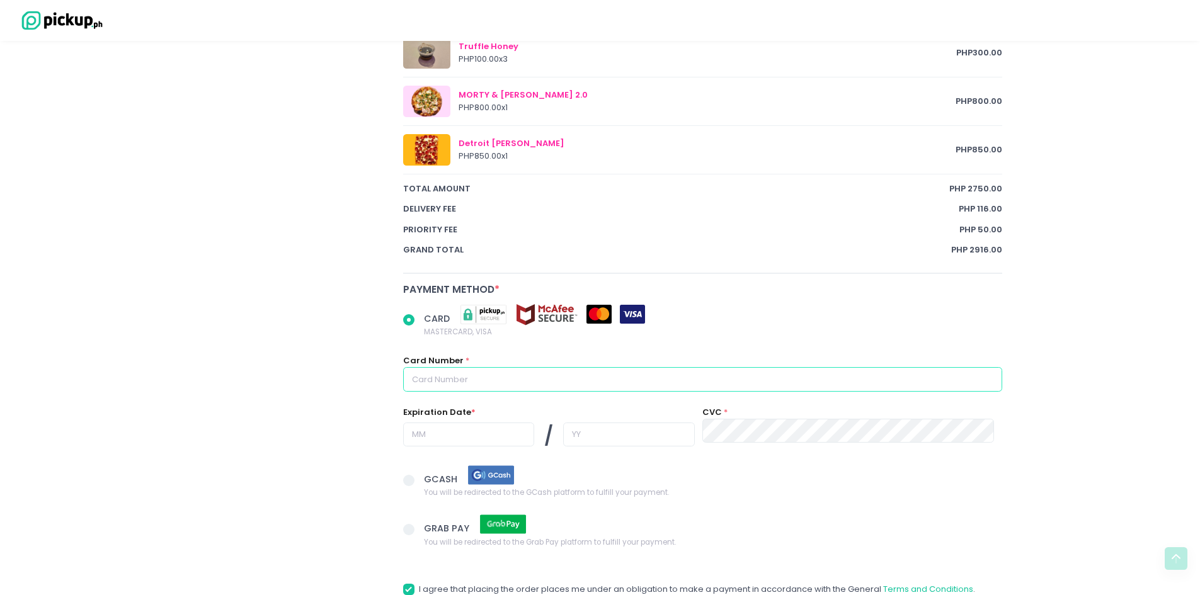
click at [508, 387] on input "text" at bounding box center [703, 379] width 600 height 24
radio input "true"
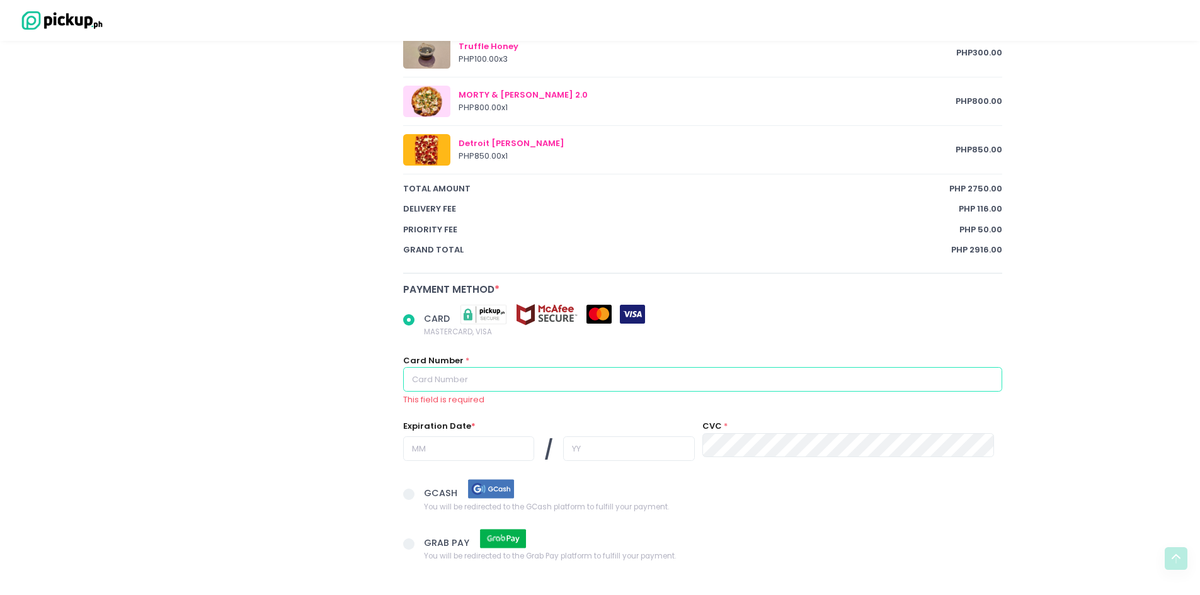
type input "5455126210696706"
type input "07"
type input "29"
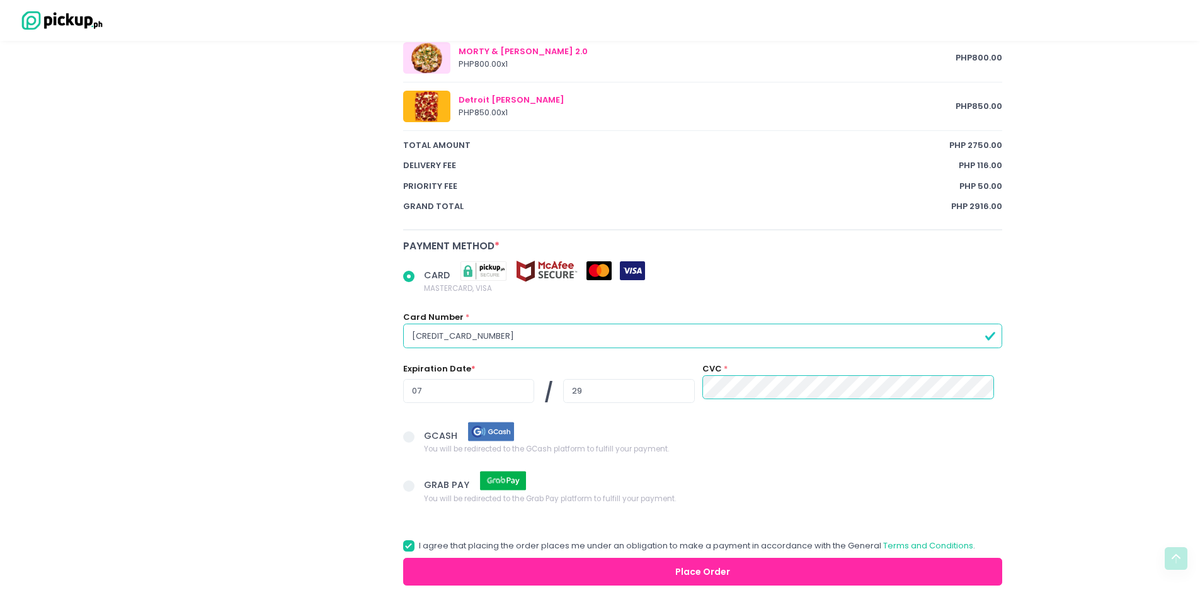
scroll to position [906, 0]
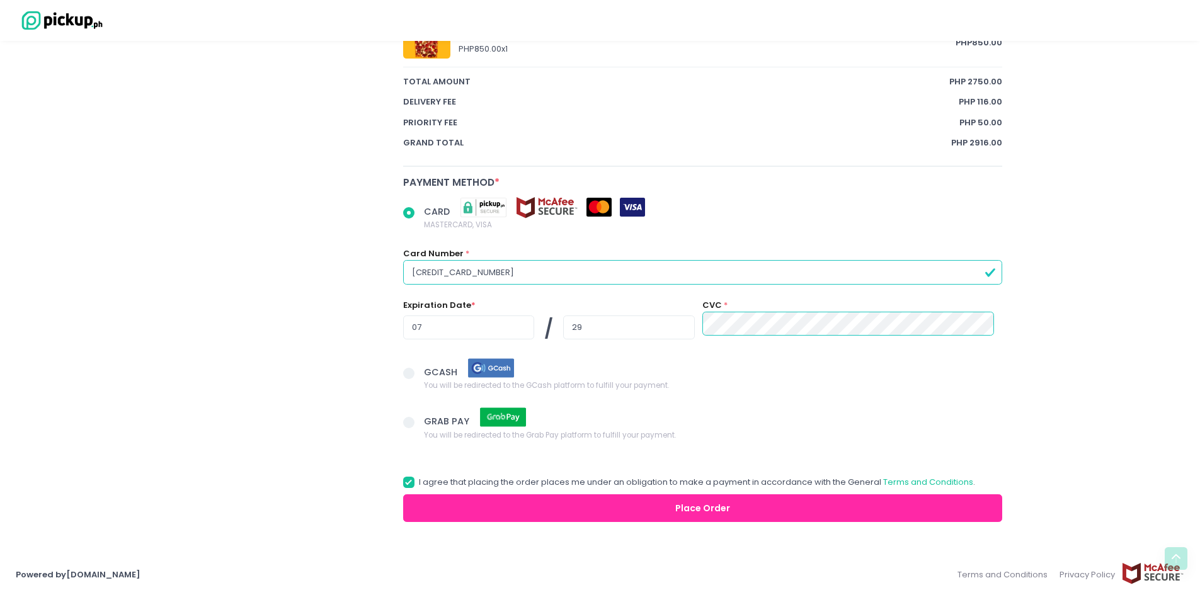
click at [675, 513] on button "Place Order" at bounding box center [703, 509] width 600 height 28
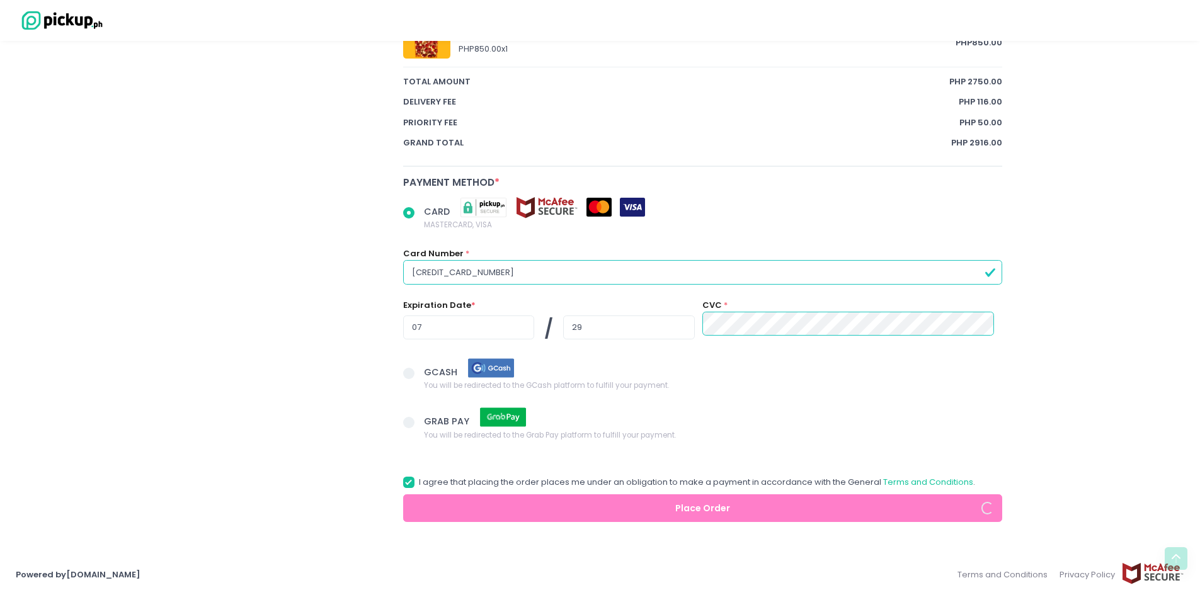
radio input "true"
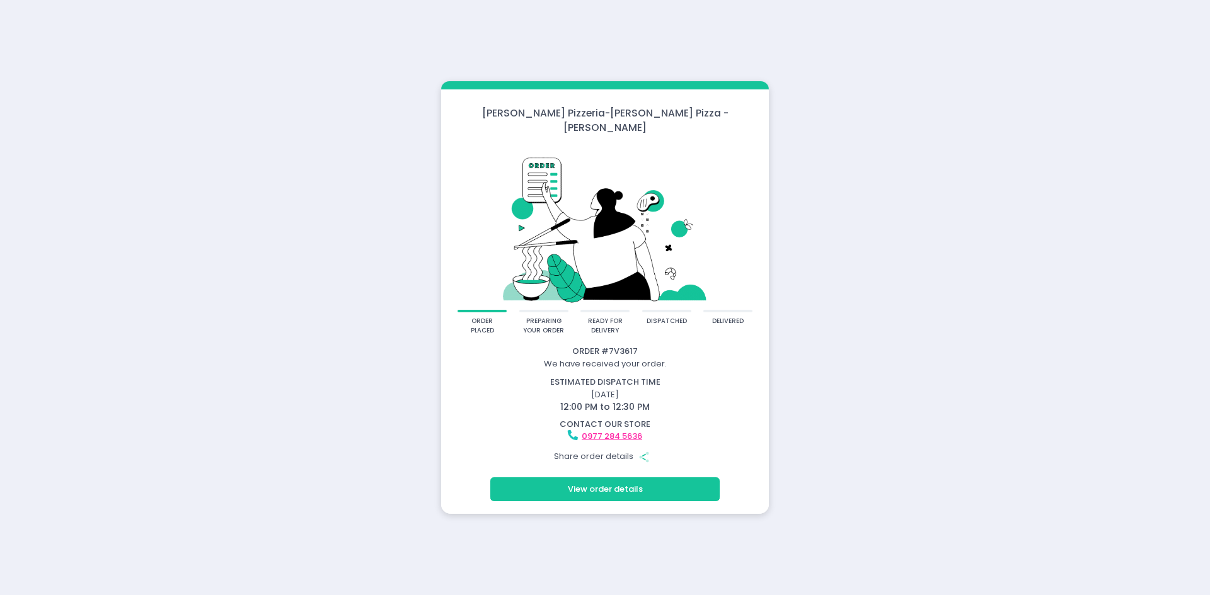
click at [645, 452] on icon "Share Created with Sketch." at bounding box center [643, 457] width 11 height 11
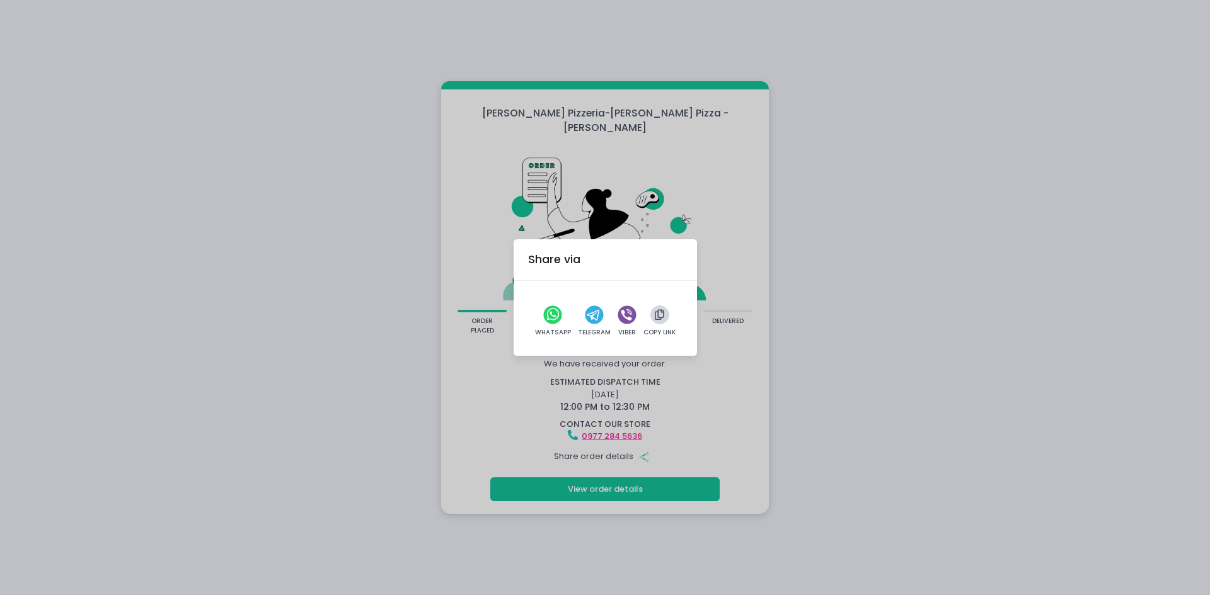
click at [656, 318] on icon "button" at bounding box center [659, 315] width 9 height 11
click at [842, 294] on div "Share via WhatsApp Telegram Viber Copy Link" at bounding box center [605, 297] width 1210 height 595
